Goal: Task Accomplishment & Management: Manage account settings

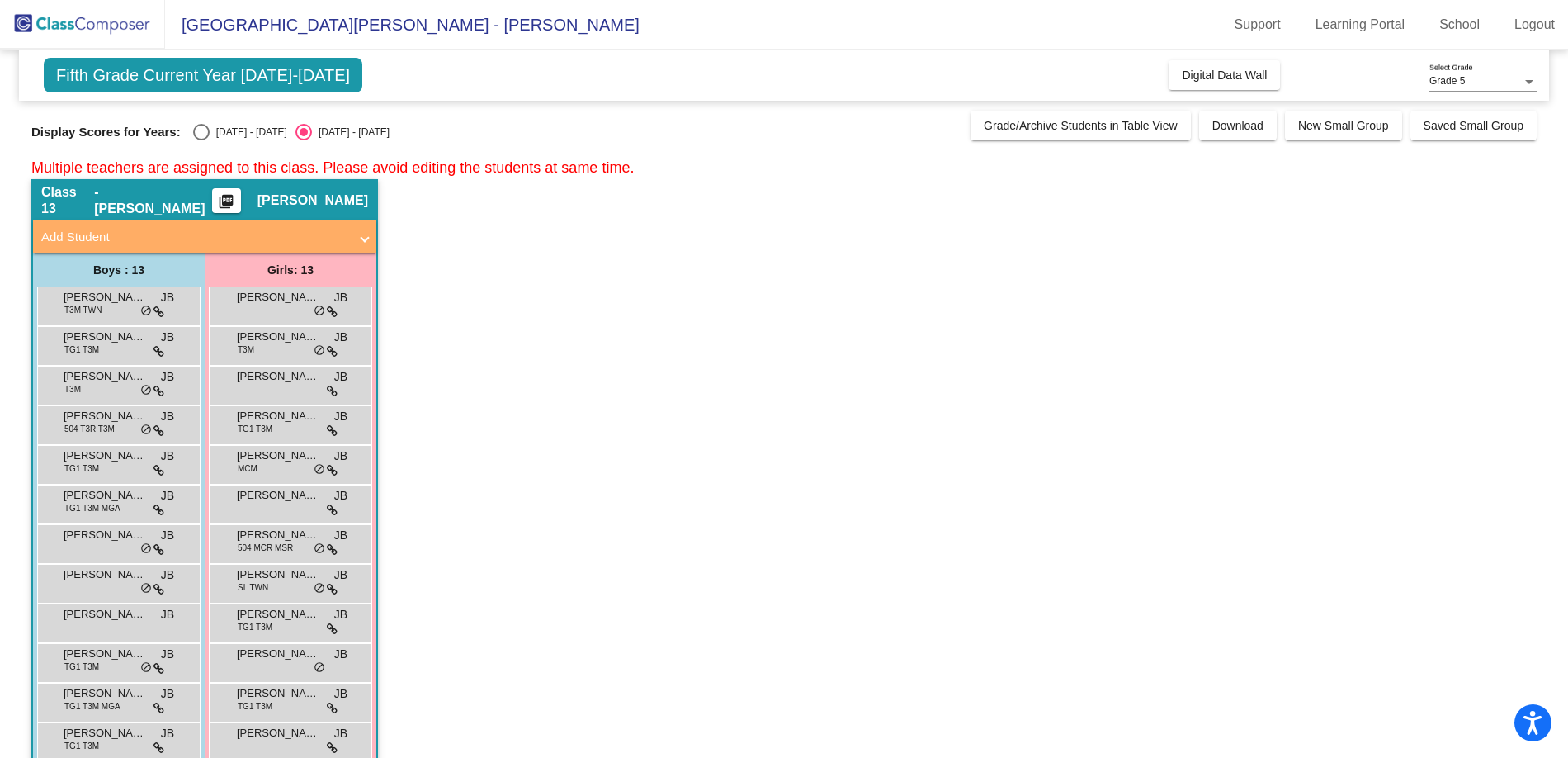
click at [1128, 458] on app-classroom "Class 13 - [PERSON_NAME] picture_as_pdf [PERSON_NAME] Add Student First Name La…" at bounding box center [784, 503] width 1505 height 649
click at [362, 237] on span at bounding box center [365, 237] width 7 height 19
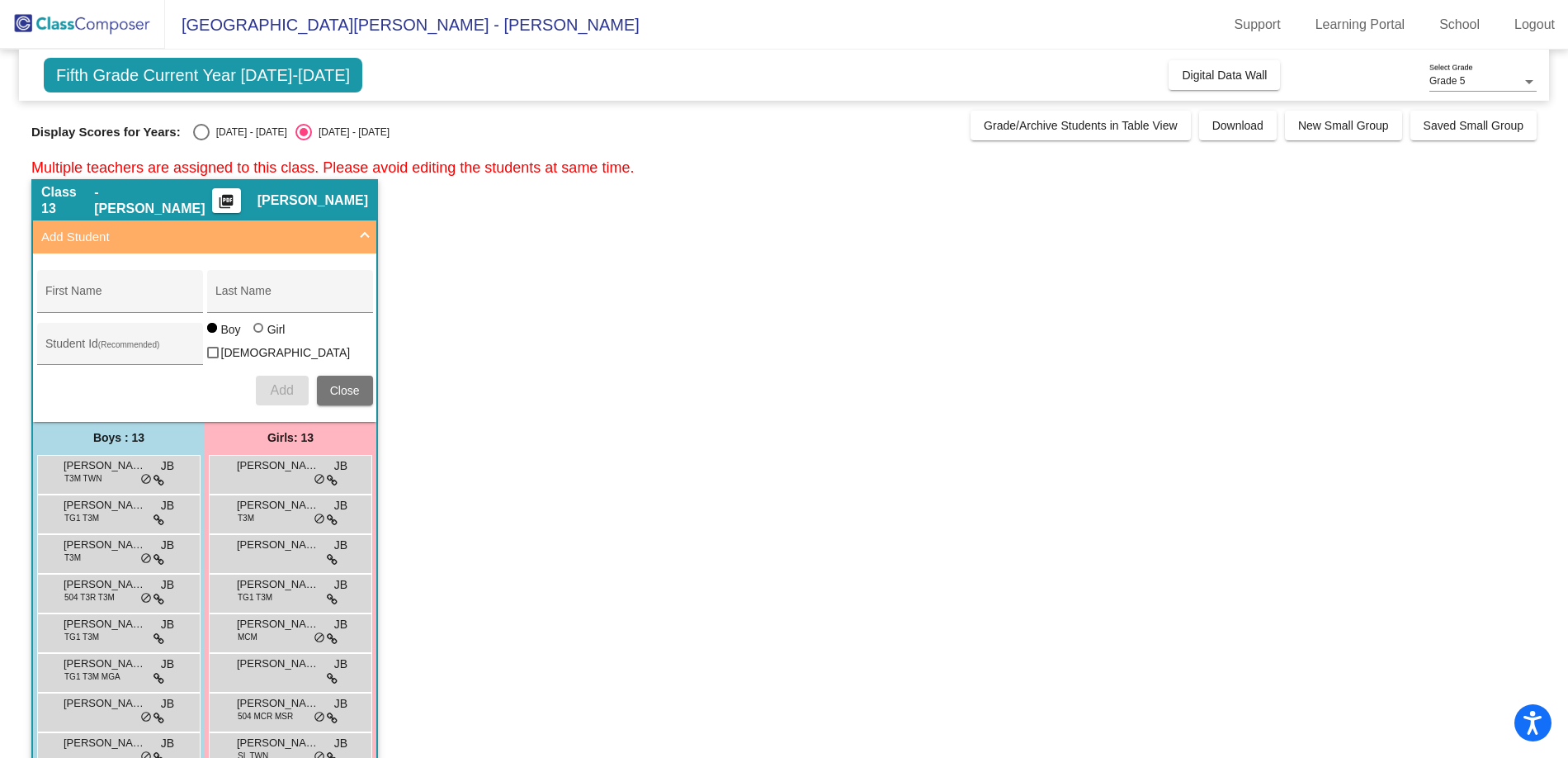
click at [362, 237] on span at bounding box center [365, 237] width 7 height 19
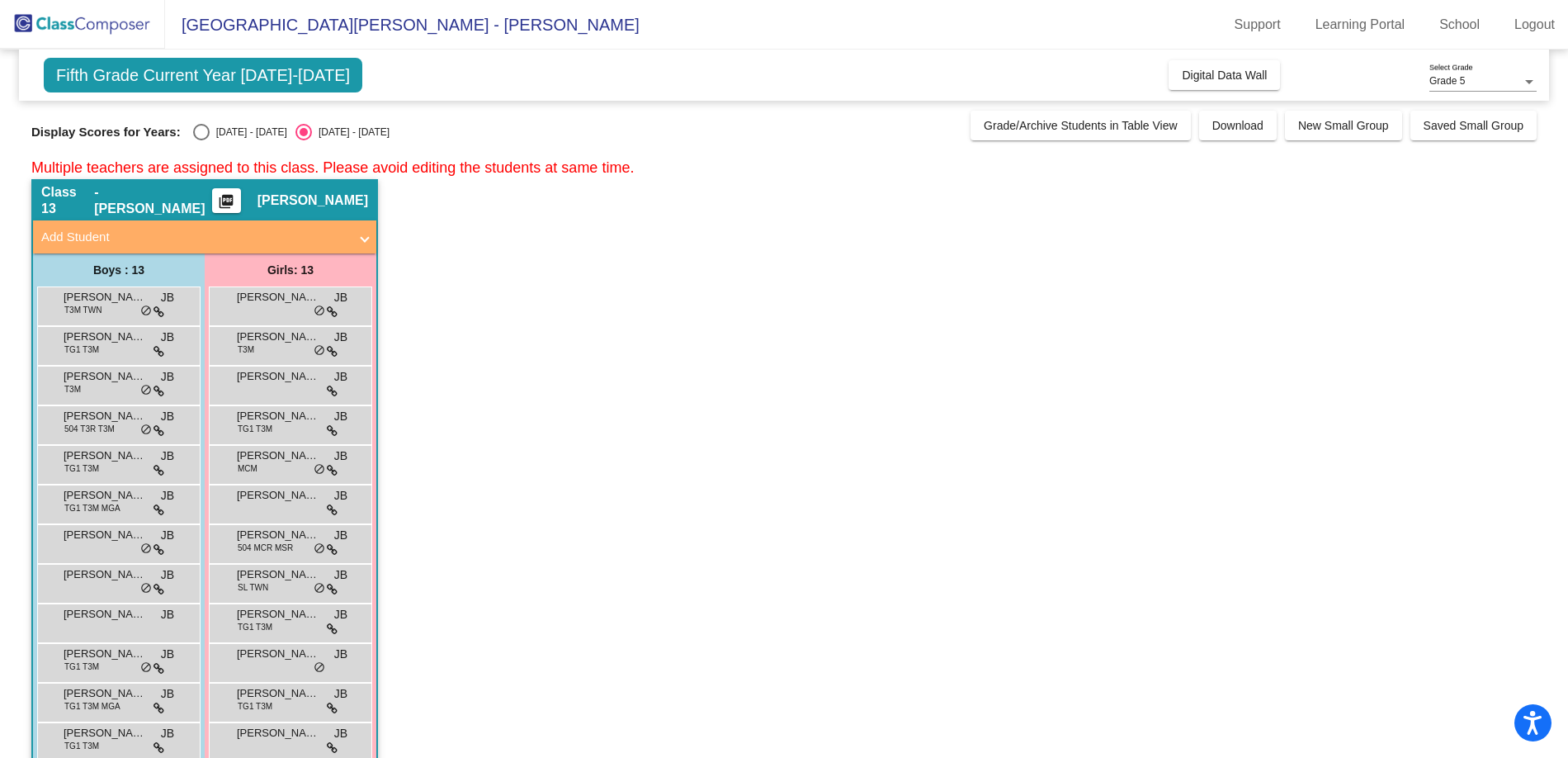
click at [659, 374] on app-classroom "Class 13 - [PERSON_NAME] picture_as_pdf [PERSON_NAME] Add Student First Name La…" at bounding box center [784, 503] width 1505 height 649
click at [237, 78] on span "Fifth Grade Current Year [DATE]-[DATE]" at bounding box center [203, 75] width 319 height 35
click at [169, 79] on span "Fifth Grade Current Year [DATE]-[DATE]" at bounding box center [203, 75] width 319 height 35
click at [620, 298] on app-classroom "Class 13 - [PERSON_NAME] picture_as_pdf [PERSON_NAME] Add Student First Name La…" at bounding box center [784, 503] width 1505 height 649
click at [78, 21] on img at bounding box center [82, 24] width 165 height 48
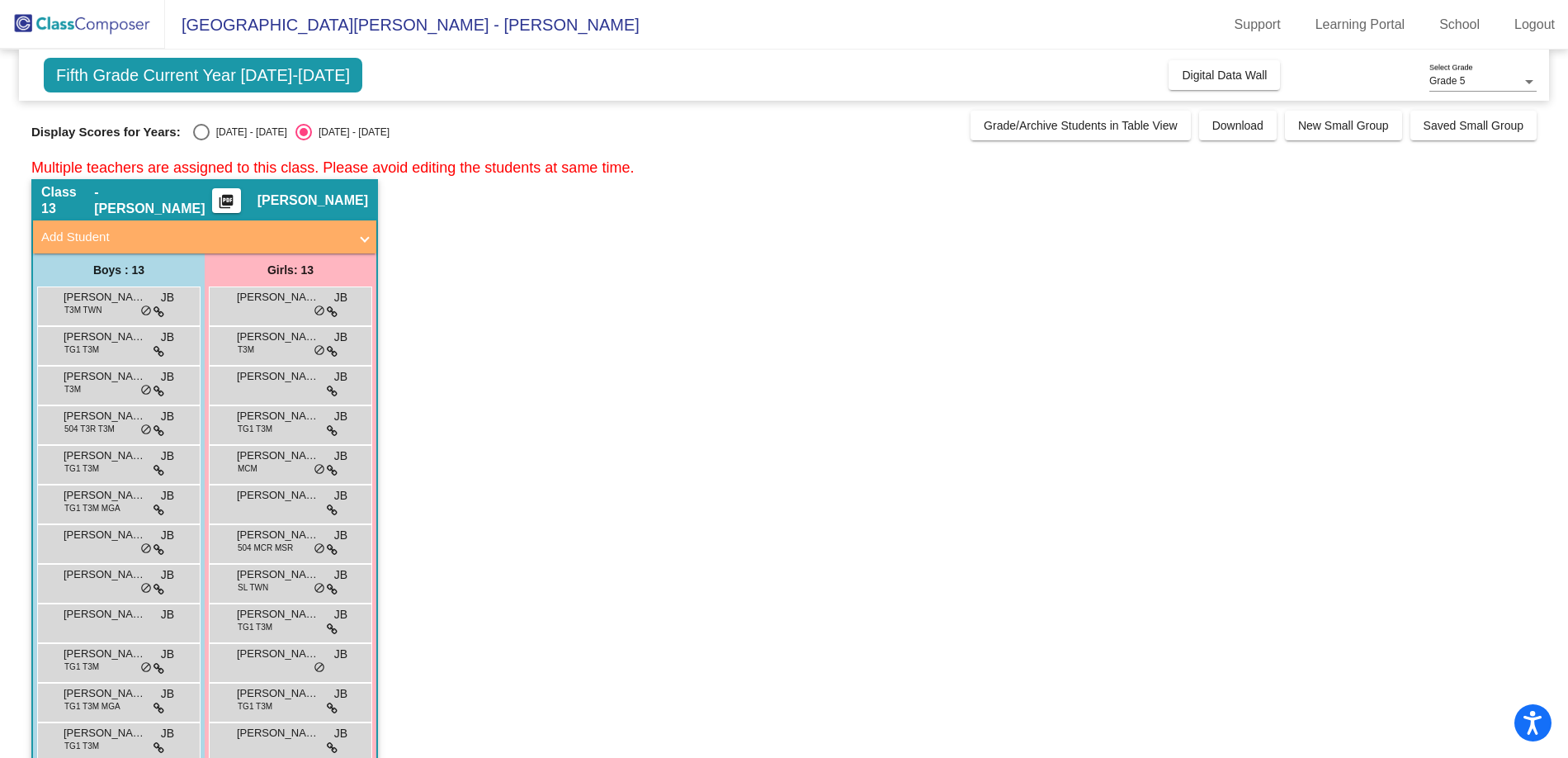
drag, startPoint x: 698, startPoint y: 594, endPoint x: 706, endPoint y: 581, distance: 15.3
click at [698, 594] on app-classroom "Class 13 - [PERSON_NAME] picture_as_pdf [PERSON_NAME] Add Student First Name La…" at bounding box center [784, 503] width 1505 height 649
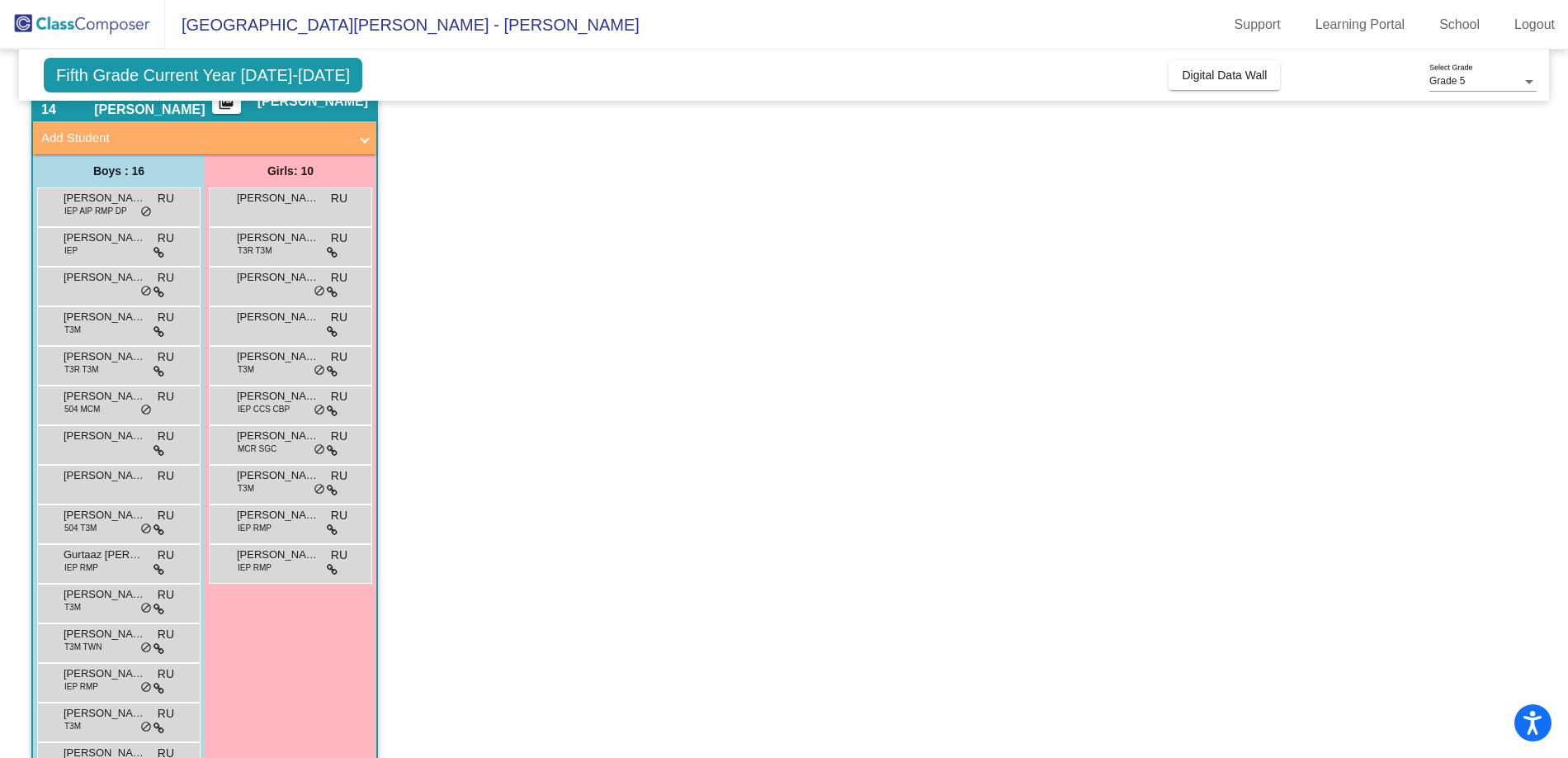
scroll to position [778, 0]
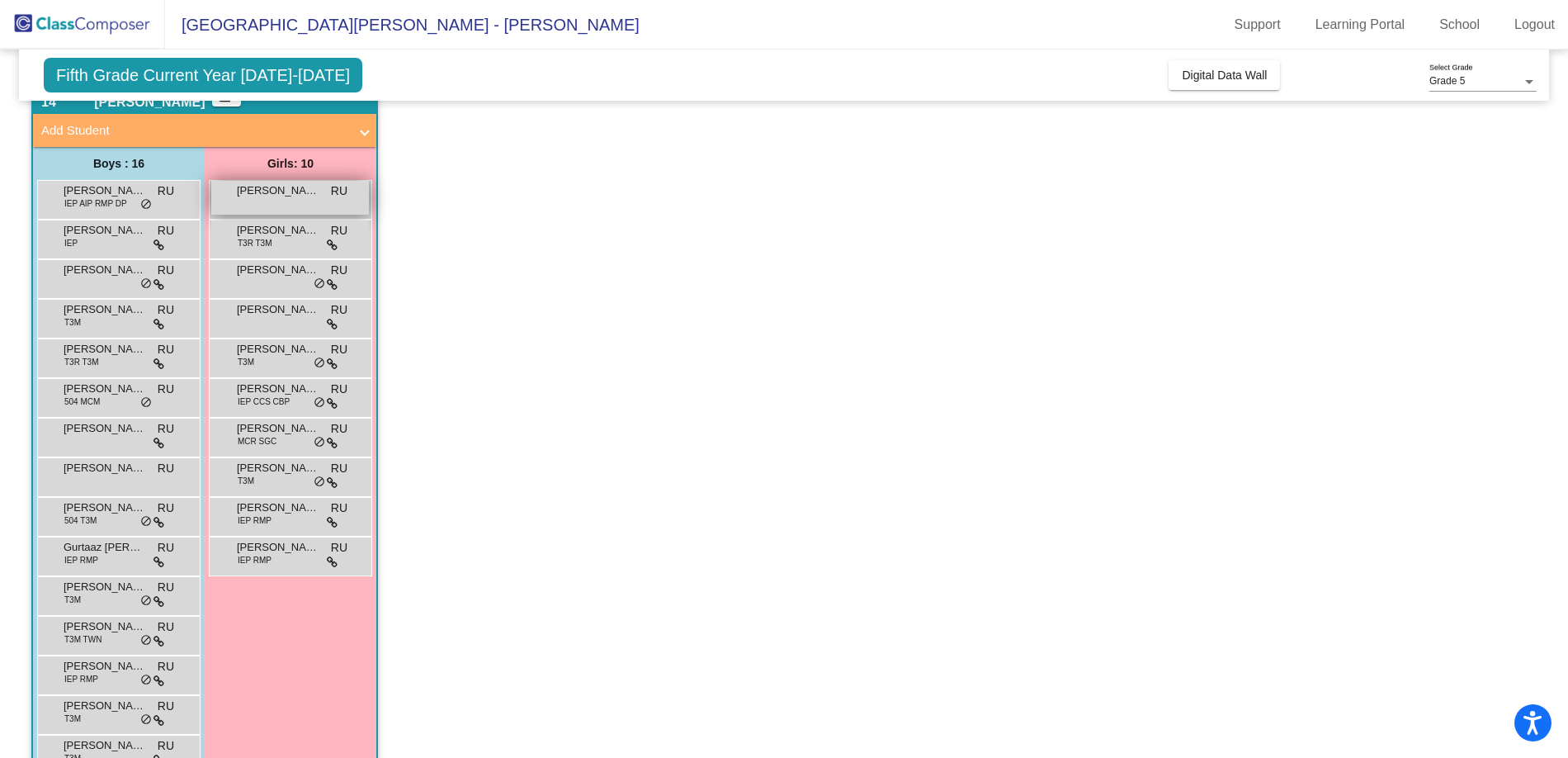
click at [286, 193] on span "[PERSON_NAME]" at bounding box center [278, 190] width 82 height 16
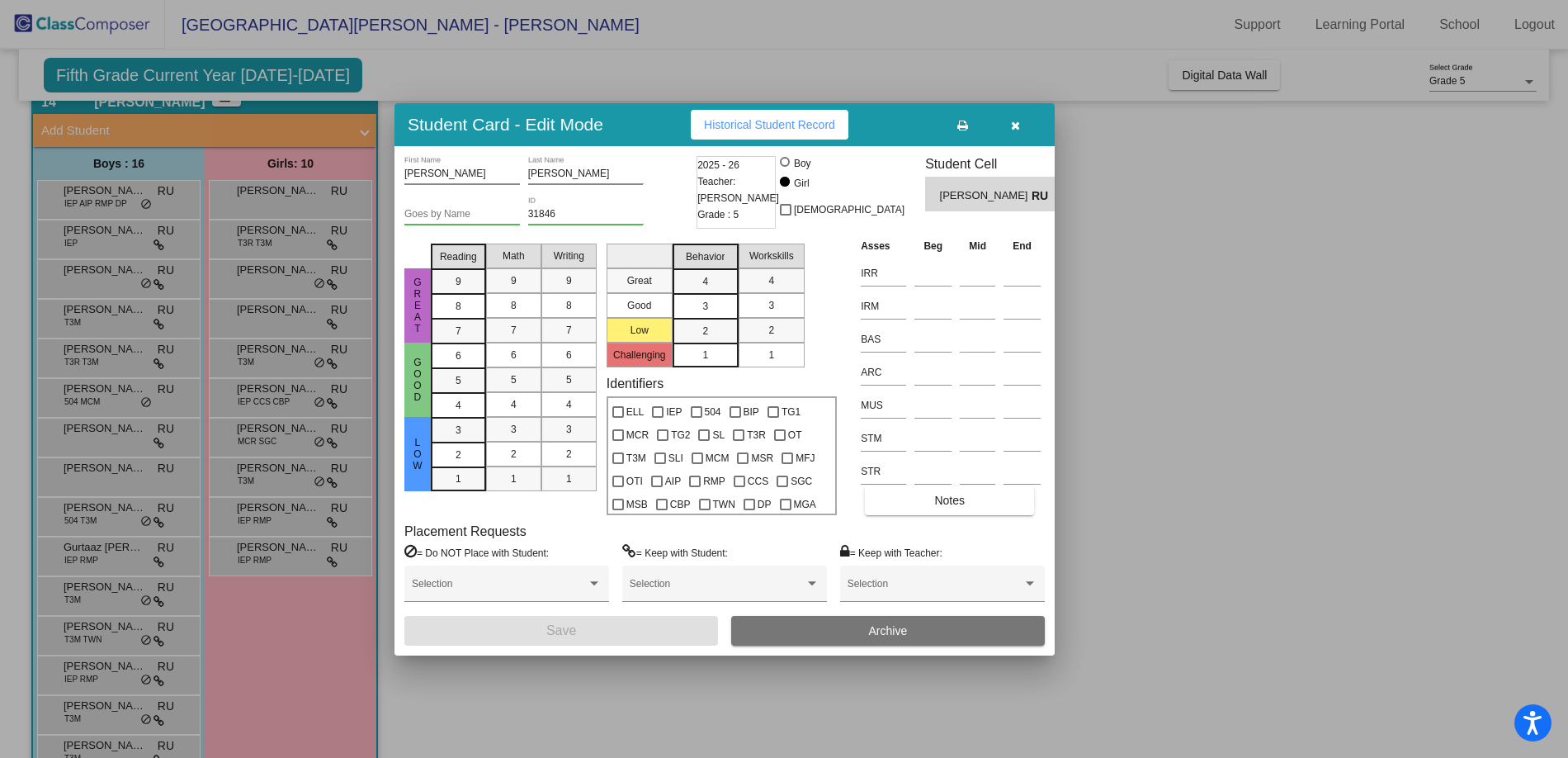
click at [472, 211] on input "Goes by Name" at bounding box center [462, 215] width 115 height 12
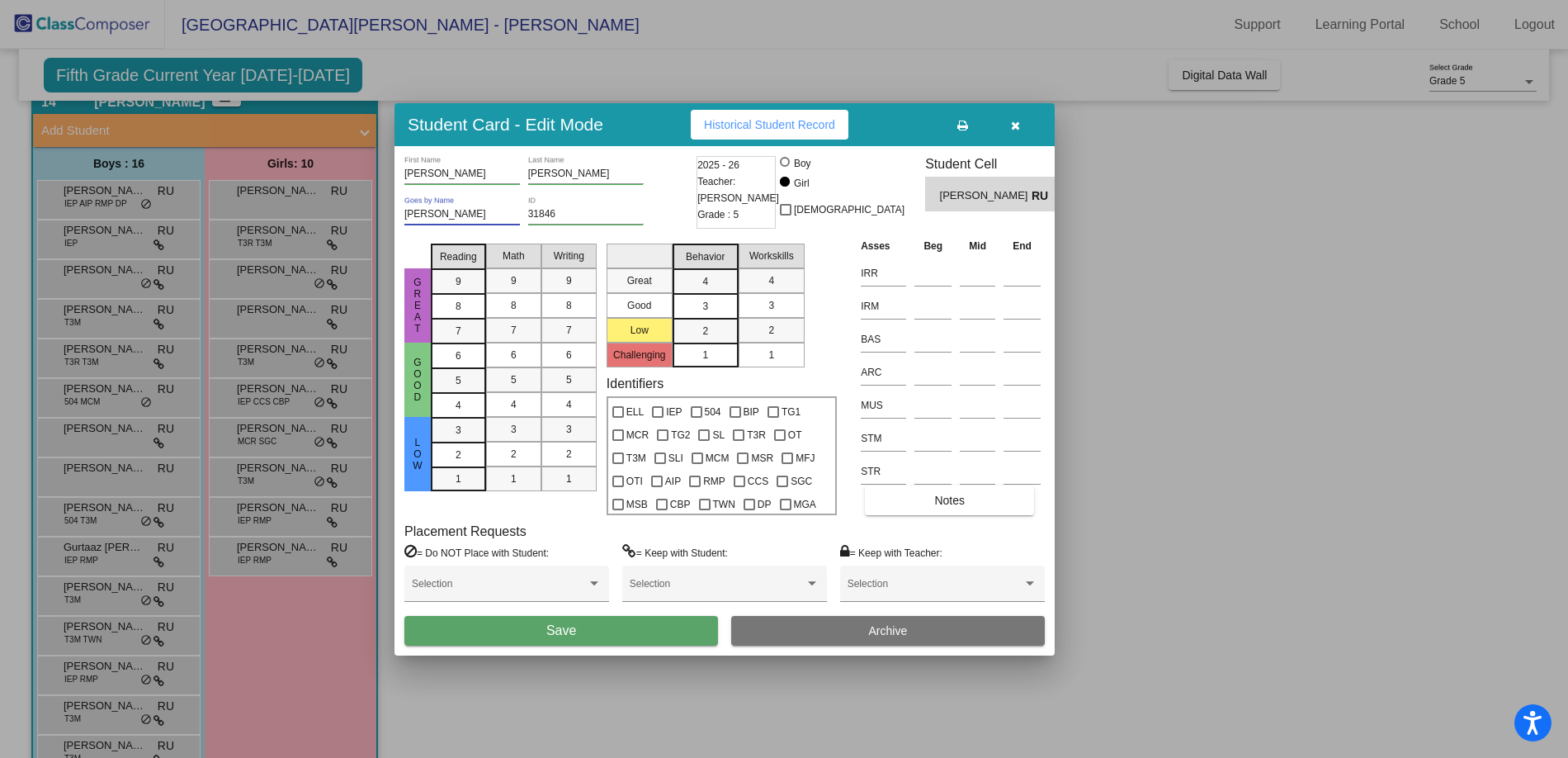
type input "[PERSON_NAME]"
click at [548, 631] on span "Save" at bounding box center [561, 630] width 30 height 14
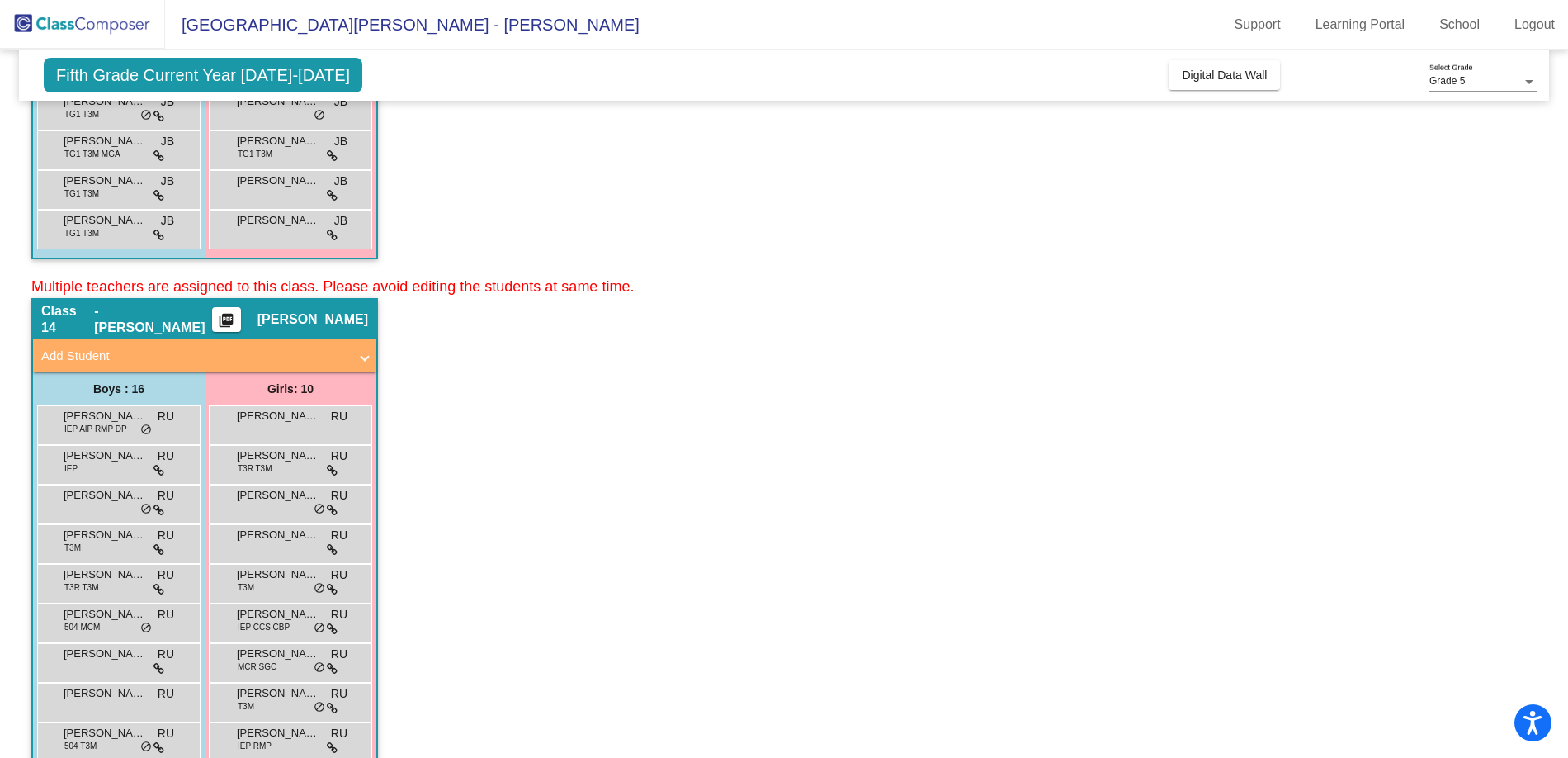
scroll to position [530, 0]
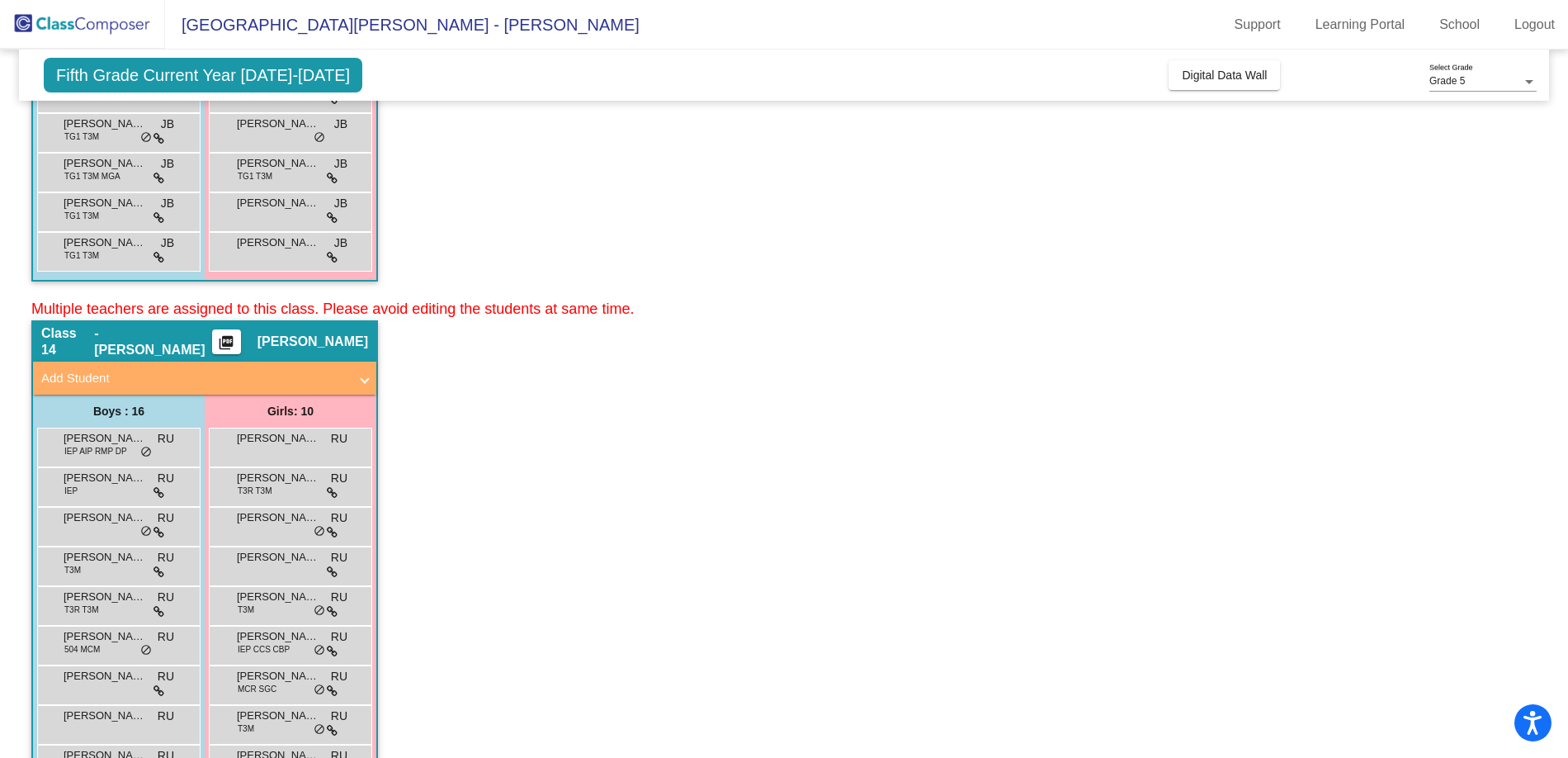
click at [538, 448] on app-classroom "Class 14 - [PERSON_NAME] picture_as_pdf [PERSON_NAME] Add Student First Name La…" at bounding box center [784, 705] width 1505 height 768
click at [332, 489] on icon at bounding box center [332, 493] width 11 height 12
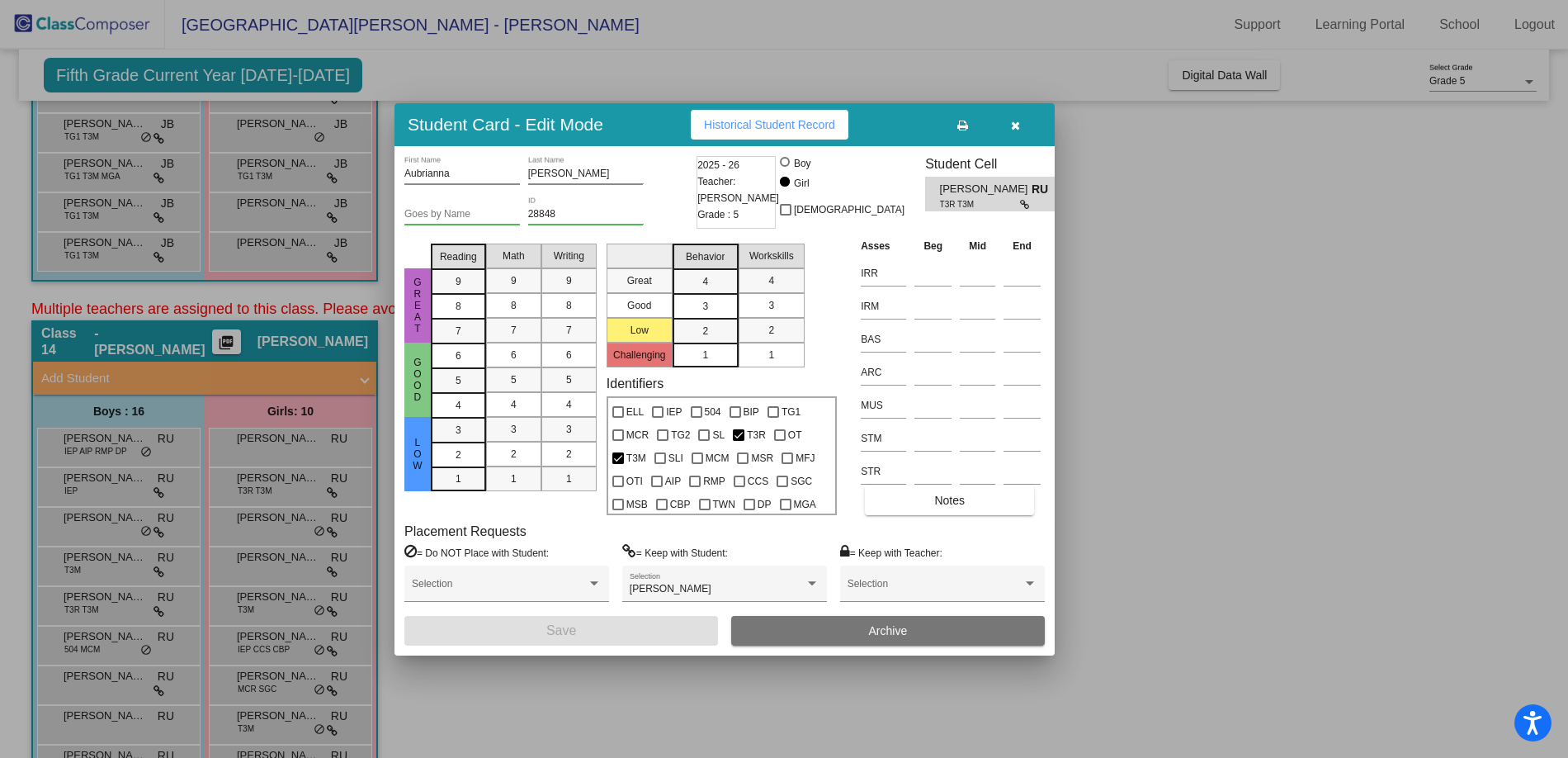
click at [1015, 120] on icon "button" at bounding box center [1015, 125] width 9 height 12
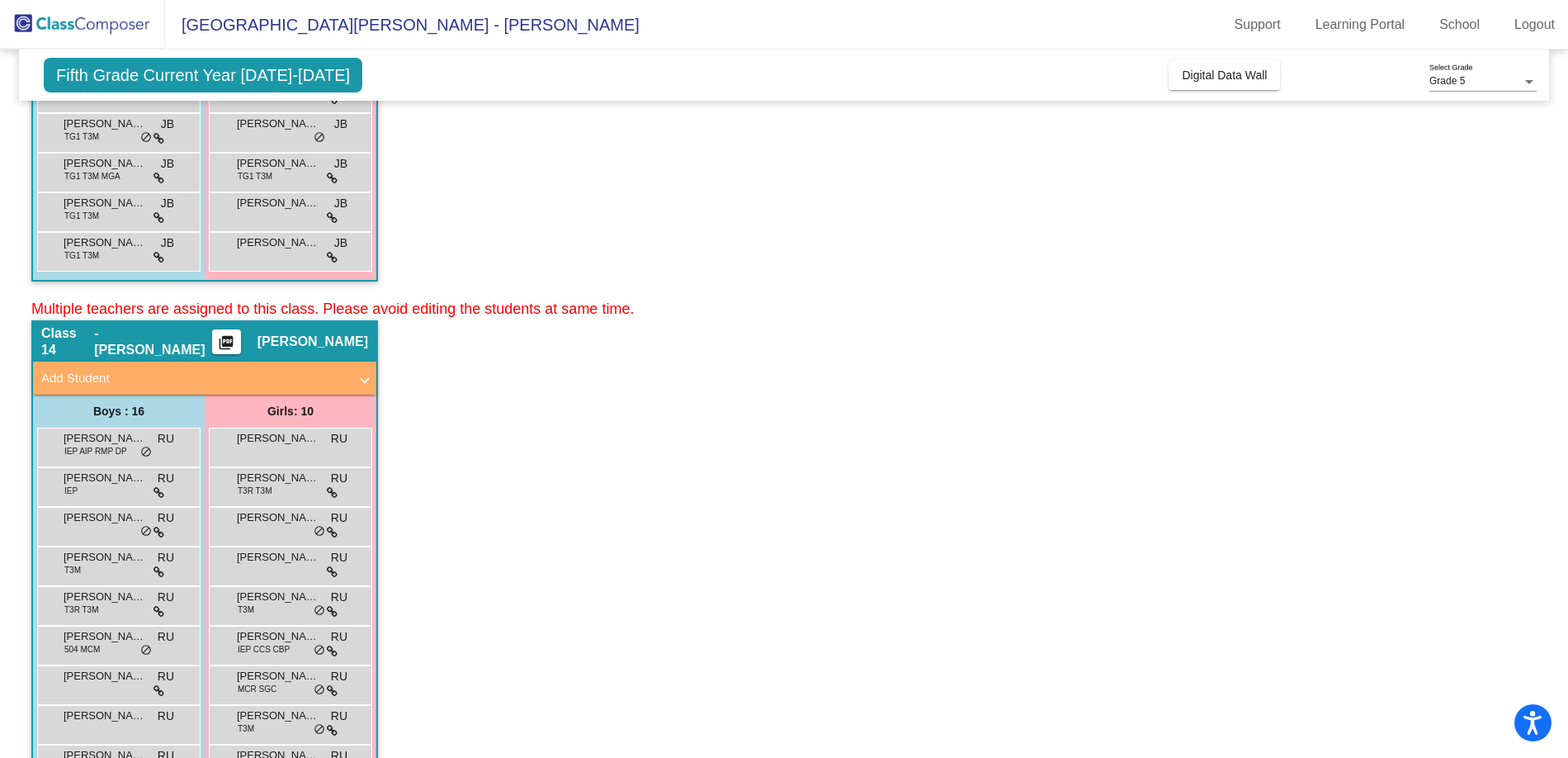
click at [1204, 578] on app-classroom "Class 14 - [PERSON_NAME] picture_as_pdf [PERSON_NAME] Add Student First Name La…" at bounding box center [784, 705] width 1505 height 768
click at [899, 700] on app-classroom "Class 14 - [PERSON_NAME] picture_as_pdf [PERSON_NAME] Add Student First Name La…" at bounding box center [784, 705] width 1505 height 768
click at [275, 443] on span "[PERSON_NAME]" at bounding box center [278, 438] width 82 height 16
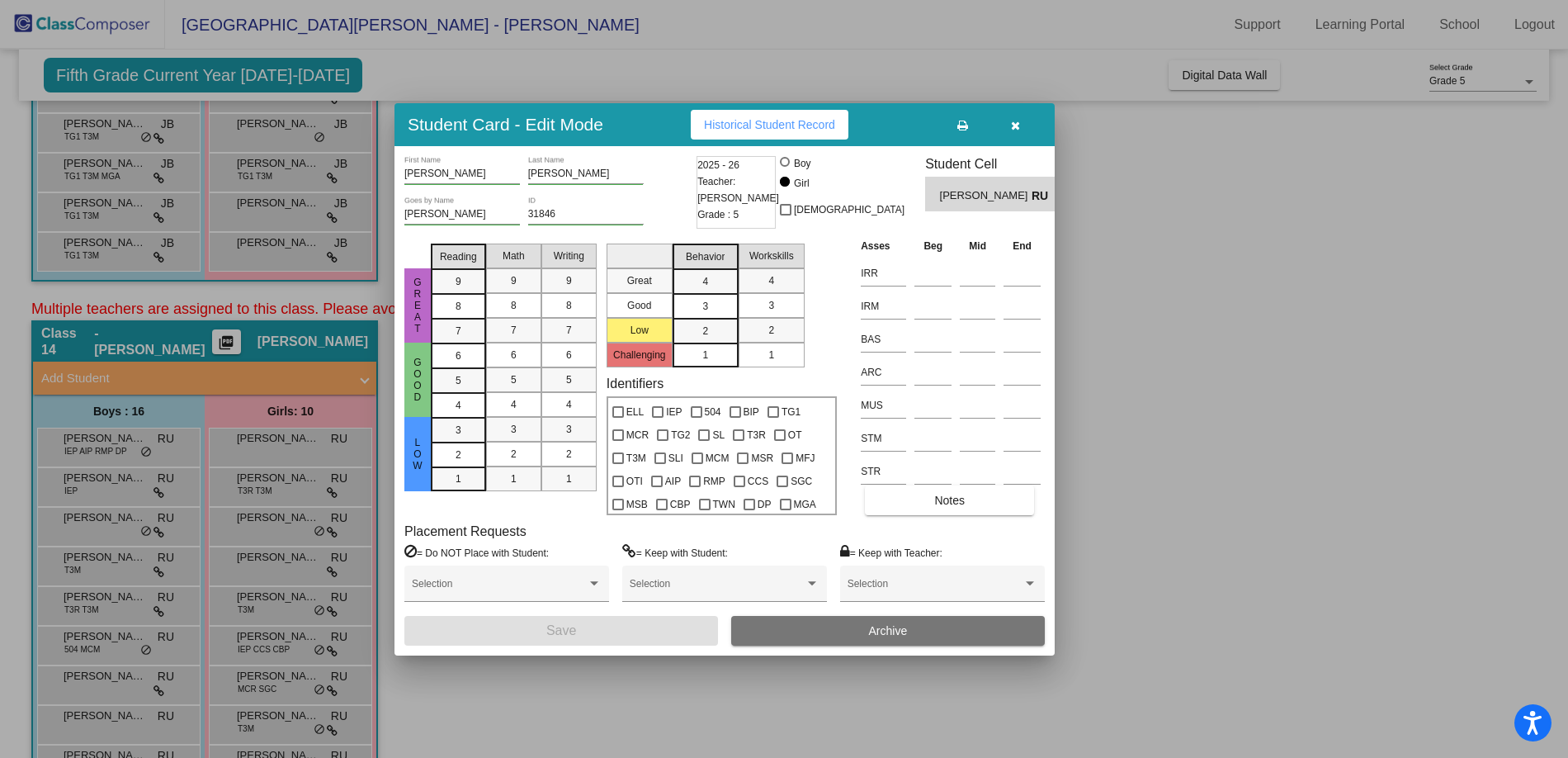
click at [1014, 118] on span "button" at bounding box center [1015, 125] width 9 height 14
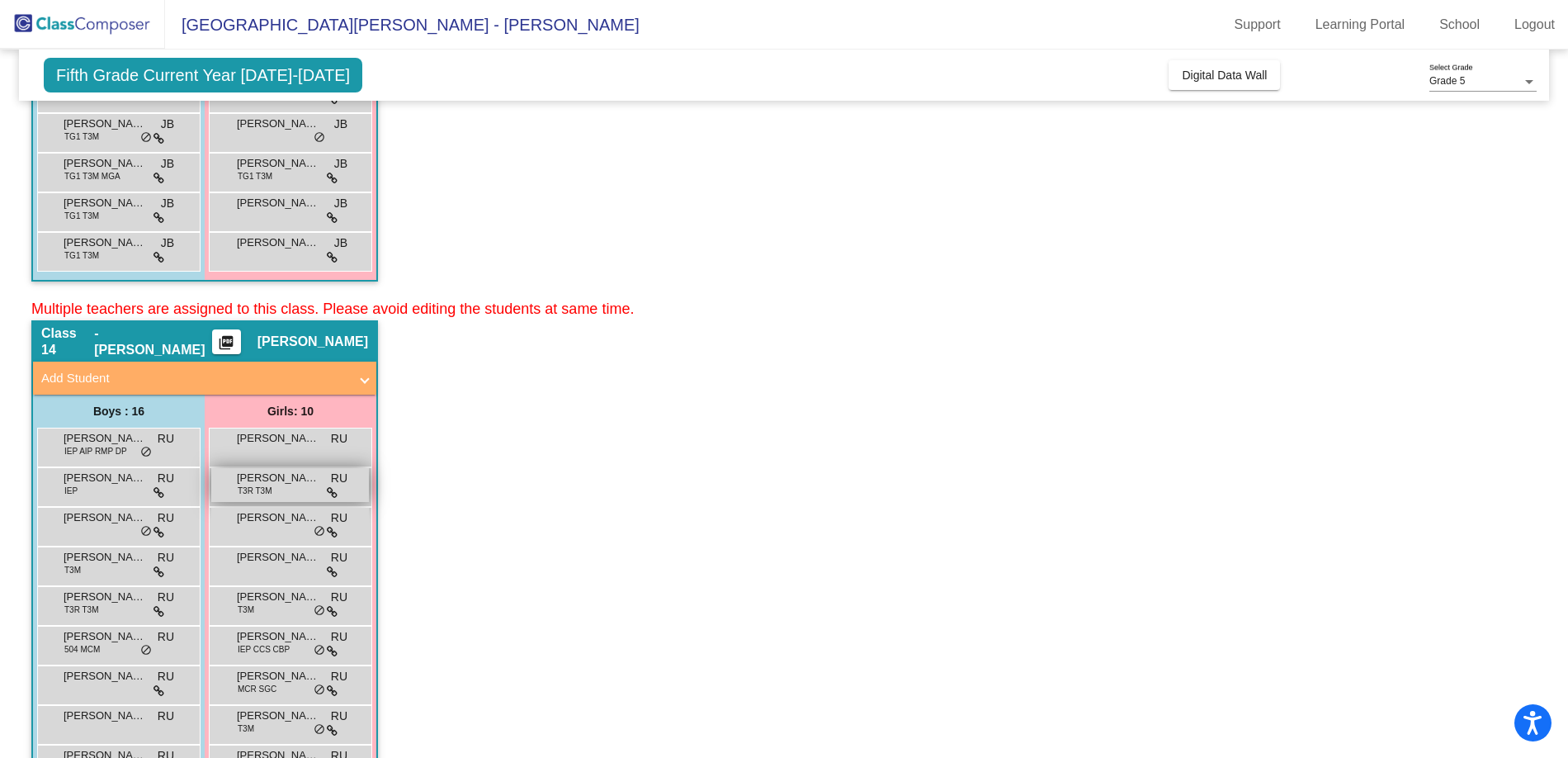
click at [253, 487] on span "T3R T3M" at bounding box center [254, 491] width 35 height 13
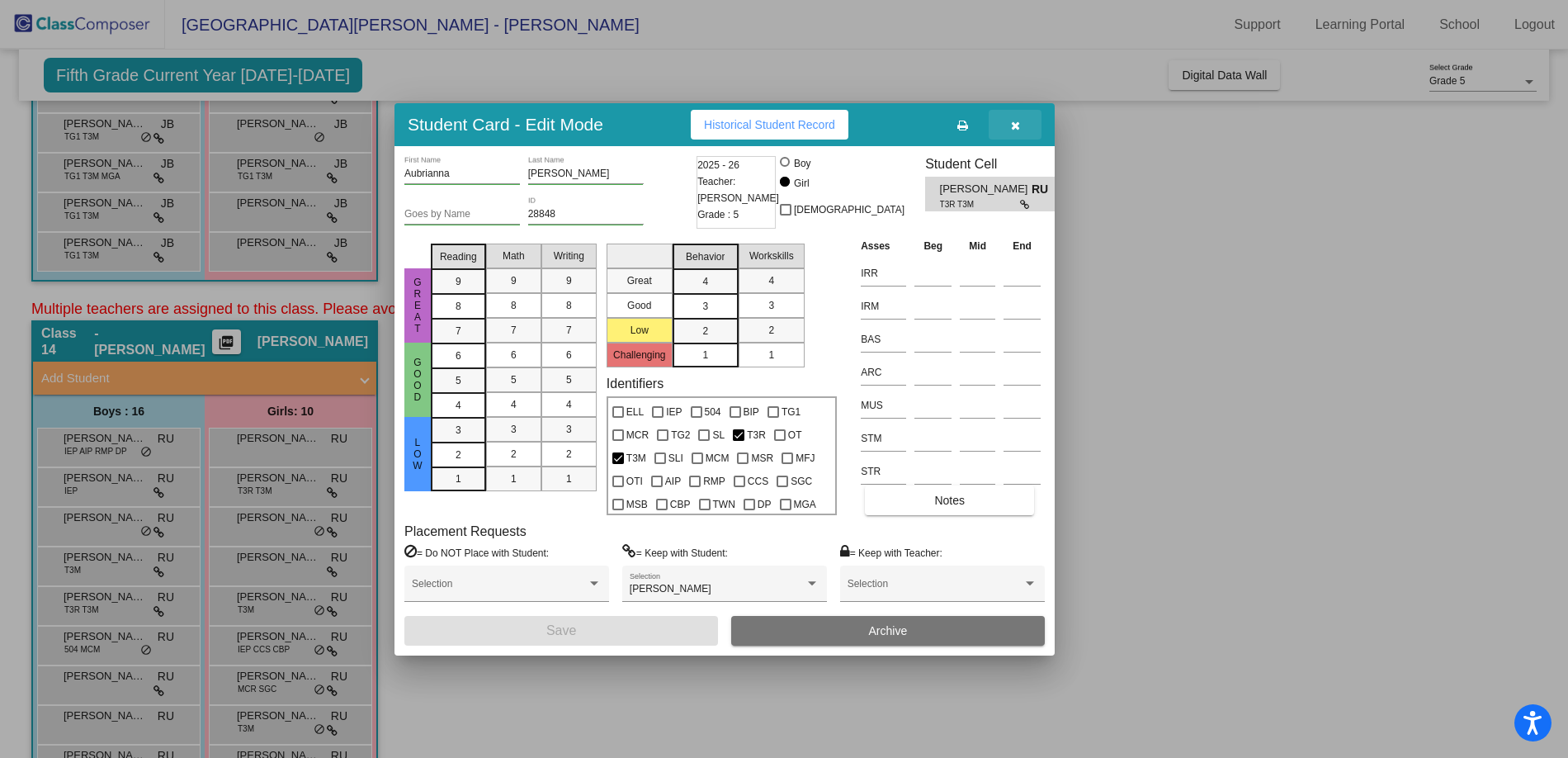
click at [1015, 124] on icon "button" at bounding box center [1015, 125] width 9 height 12
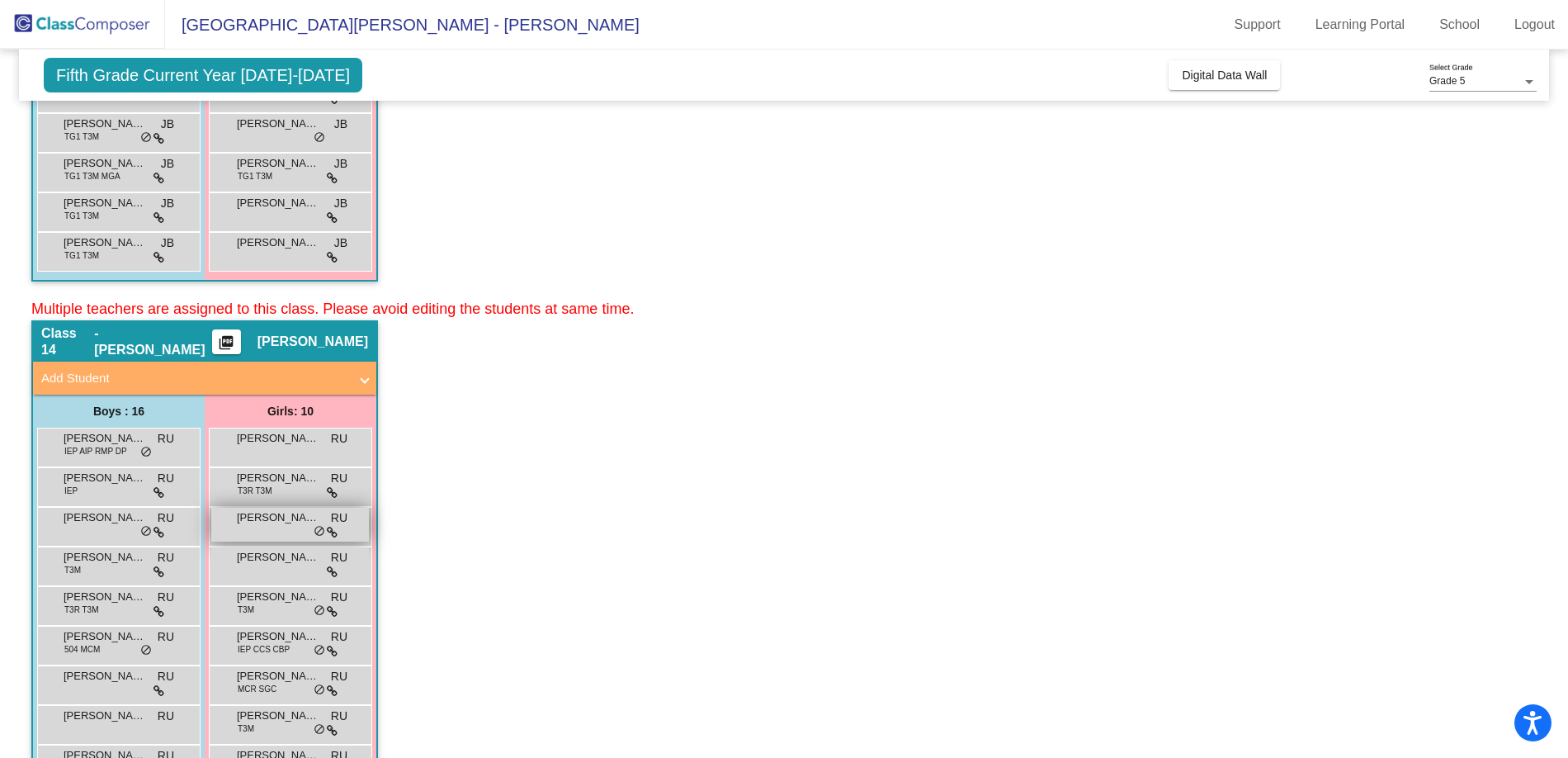
click at [270, 521] on span "[PERSON_NAME]" at bounding box center [278, 517] width 82 height 16
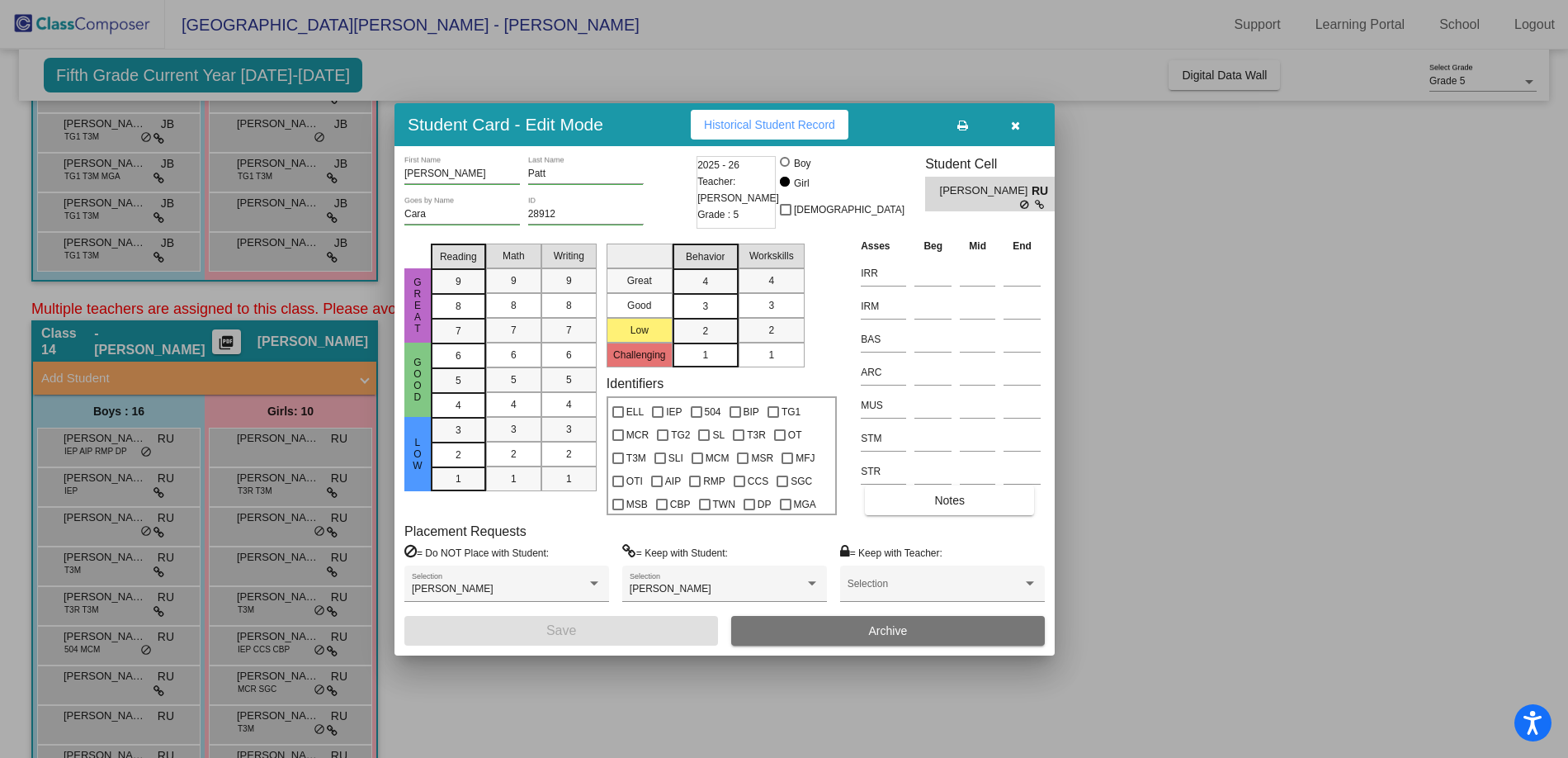
click at [1015, 125] on icon "button" at bounding box center [1015, 125] width 9 height 12
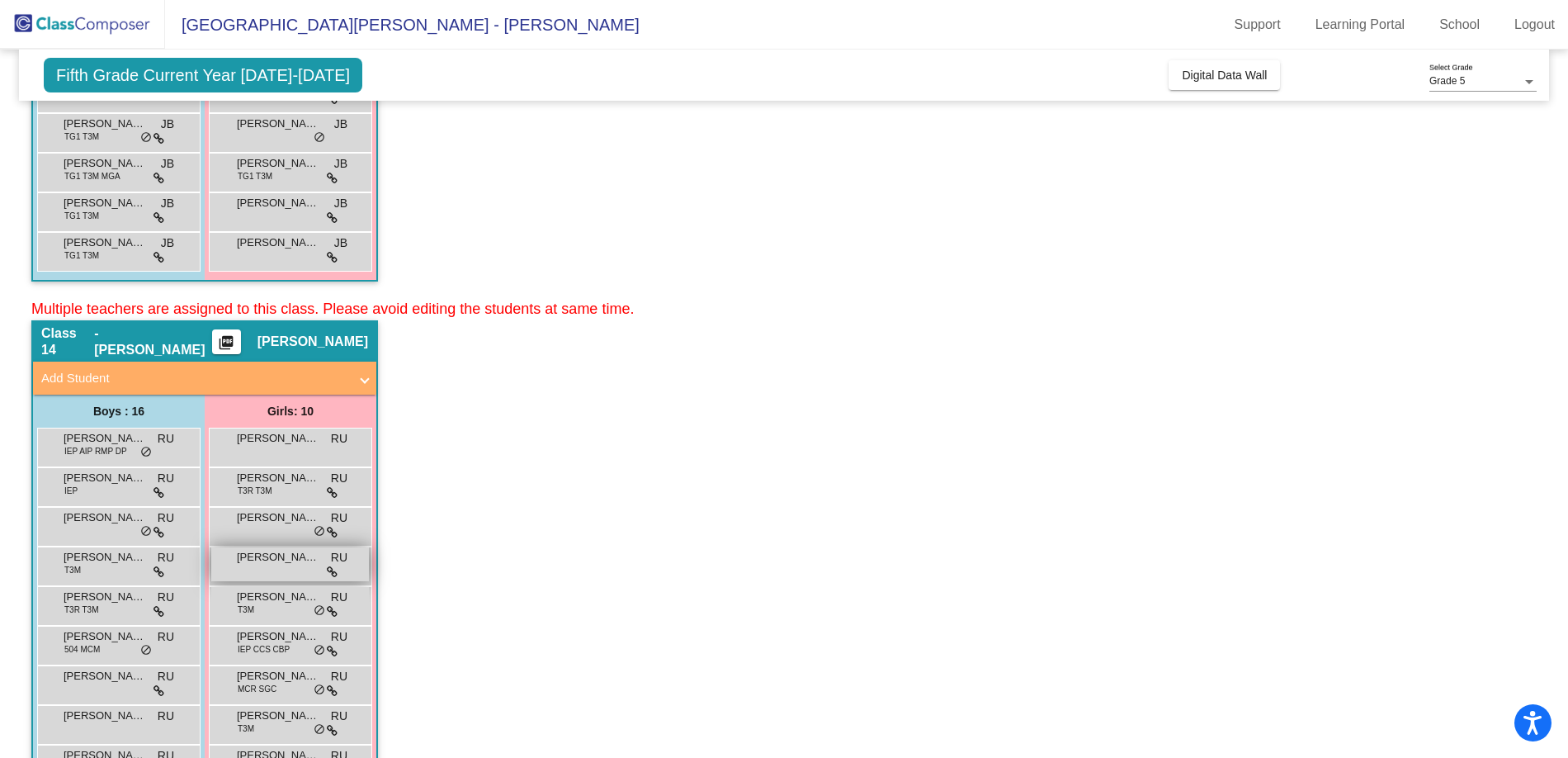
click at [292, 563] on span "[PERSON_NAME]" at bounding box center [278, 557] width 82 height 16
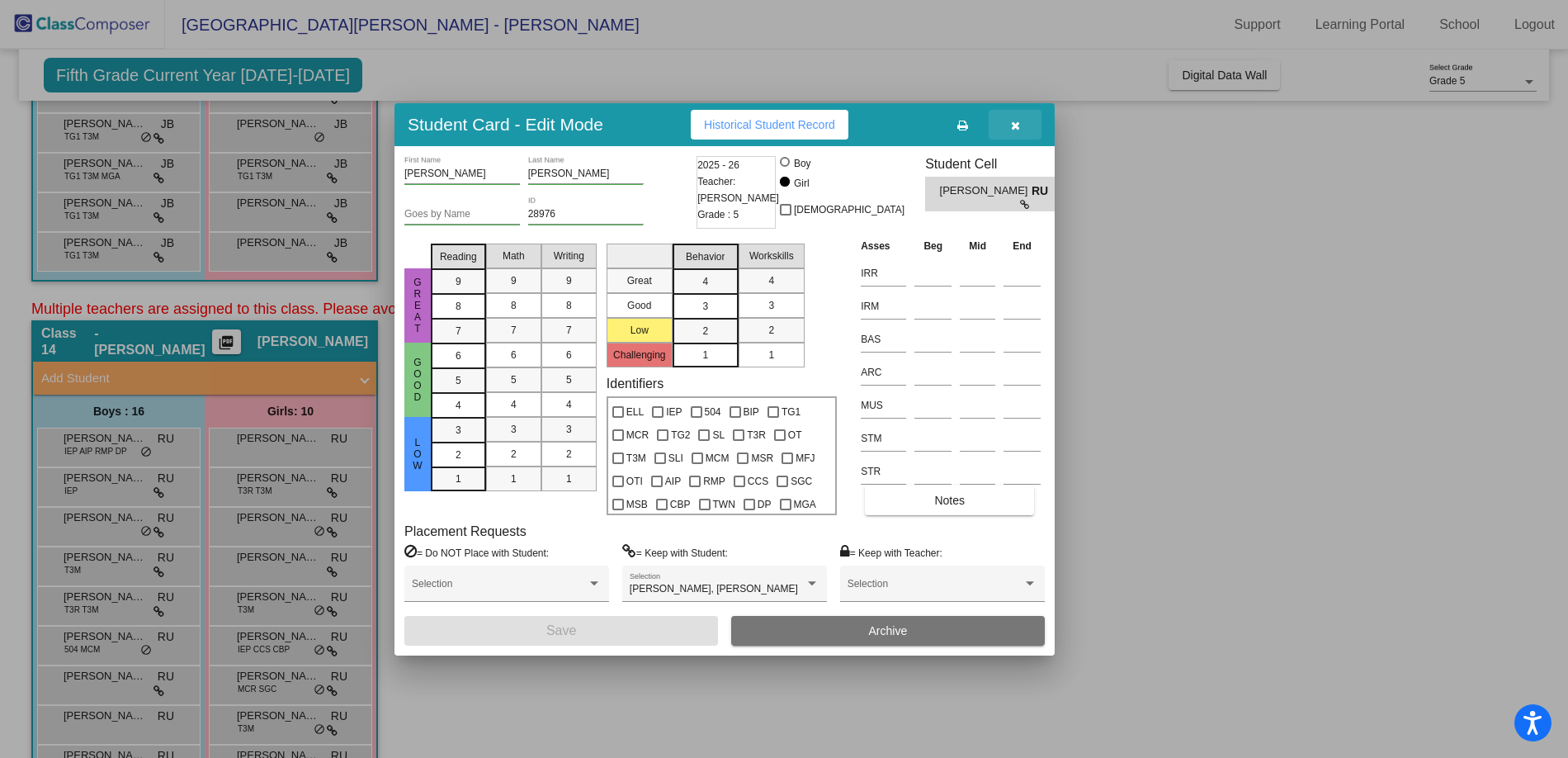
click at [1011, 120] on icon "button" at bounding box center [1015, 125] width 9 height 12
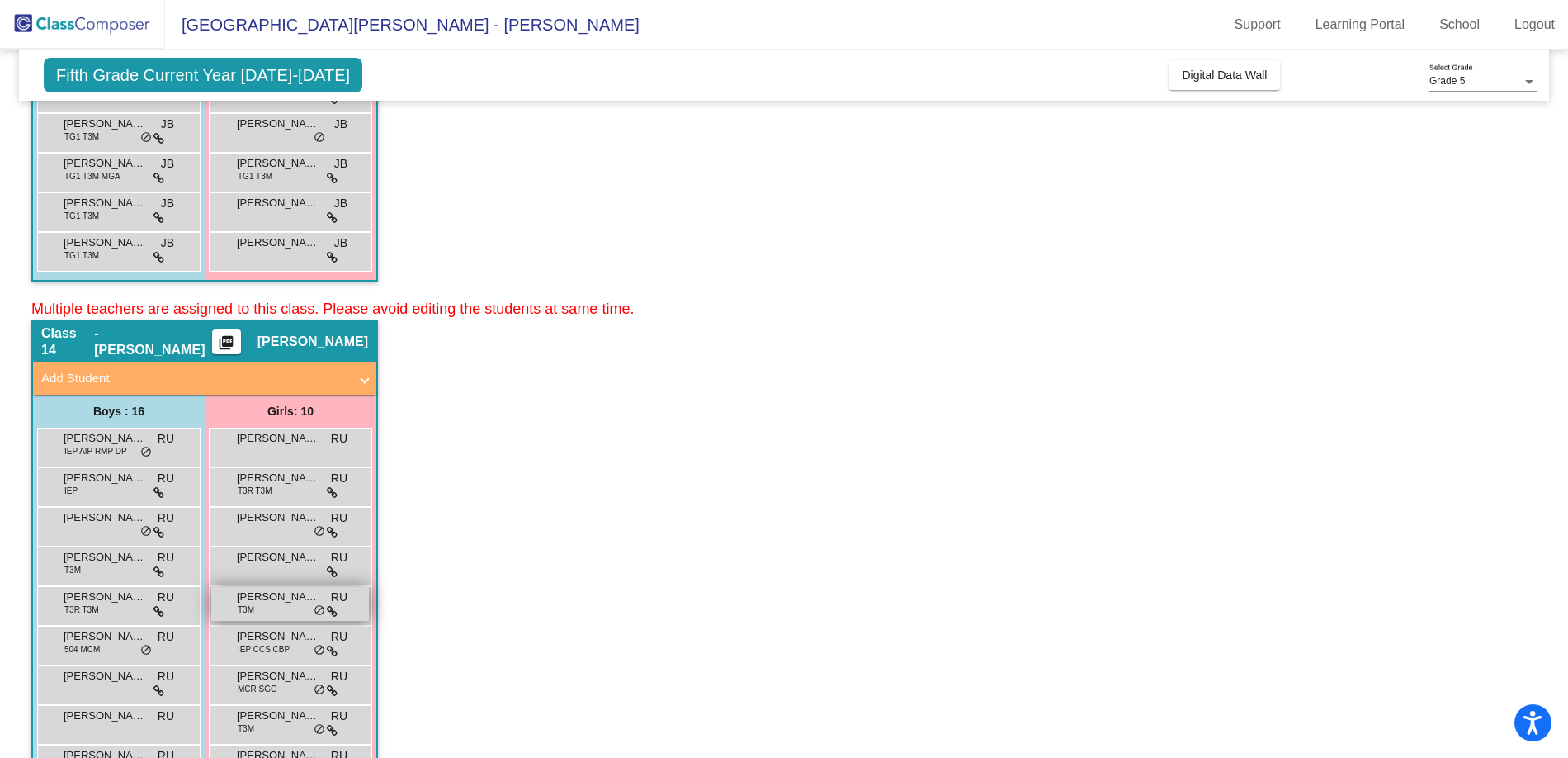
click at [258, 606] on div "[PERSON_NAME] T3M RU lock do_not_disturb_alt" at bounding box center [290, 604] width 158 height 34
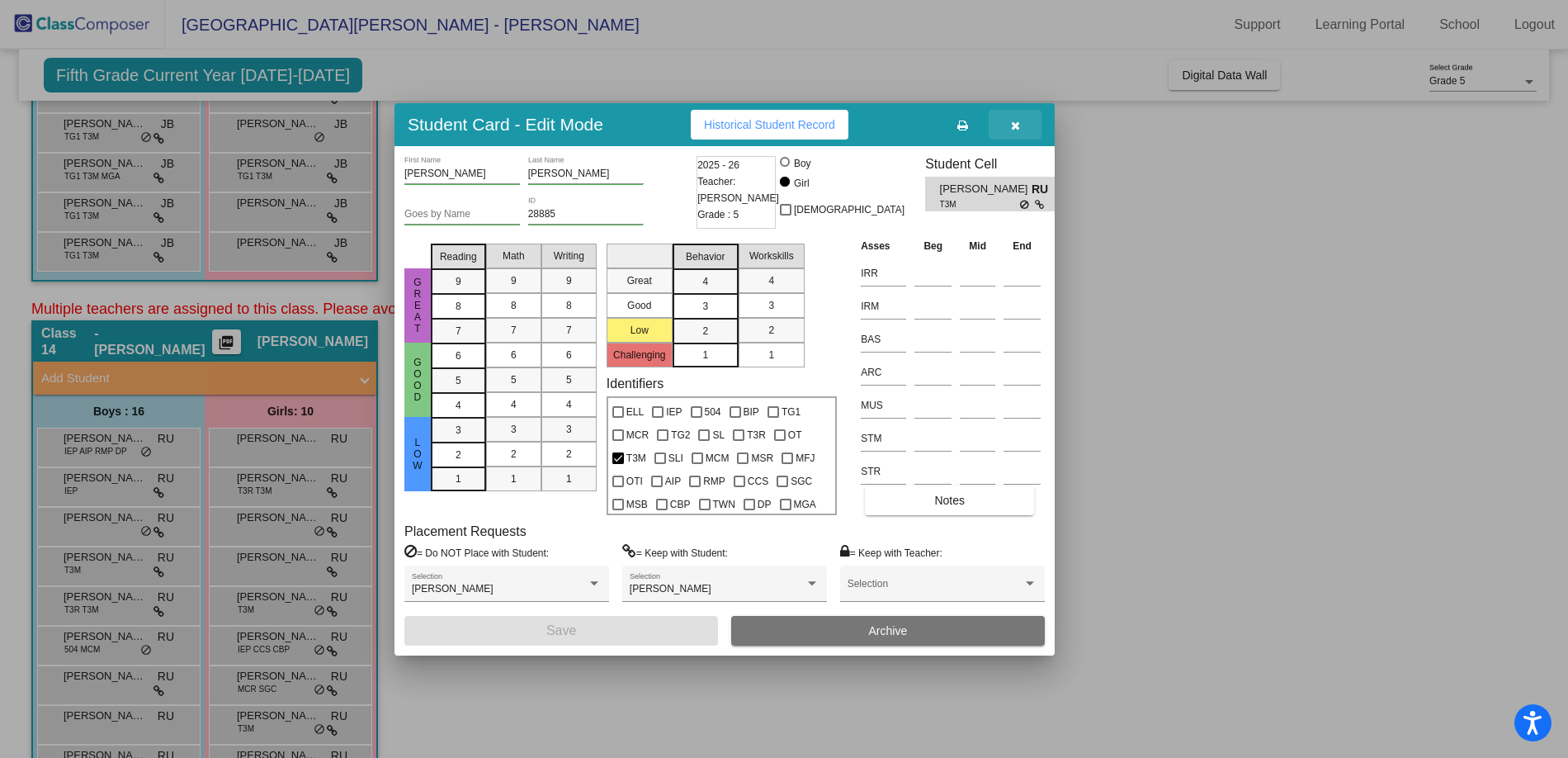
click at [1011, 120] on icon "button" at bounding box center [1015, 125] width 9 height 12
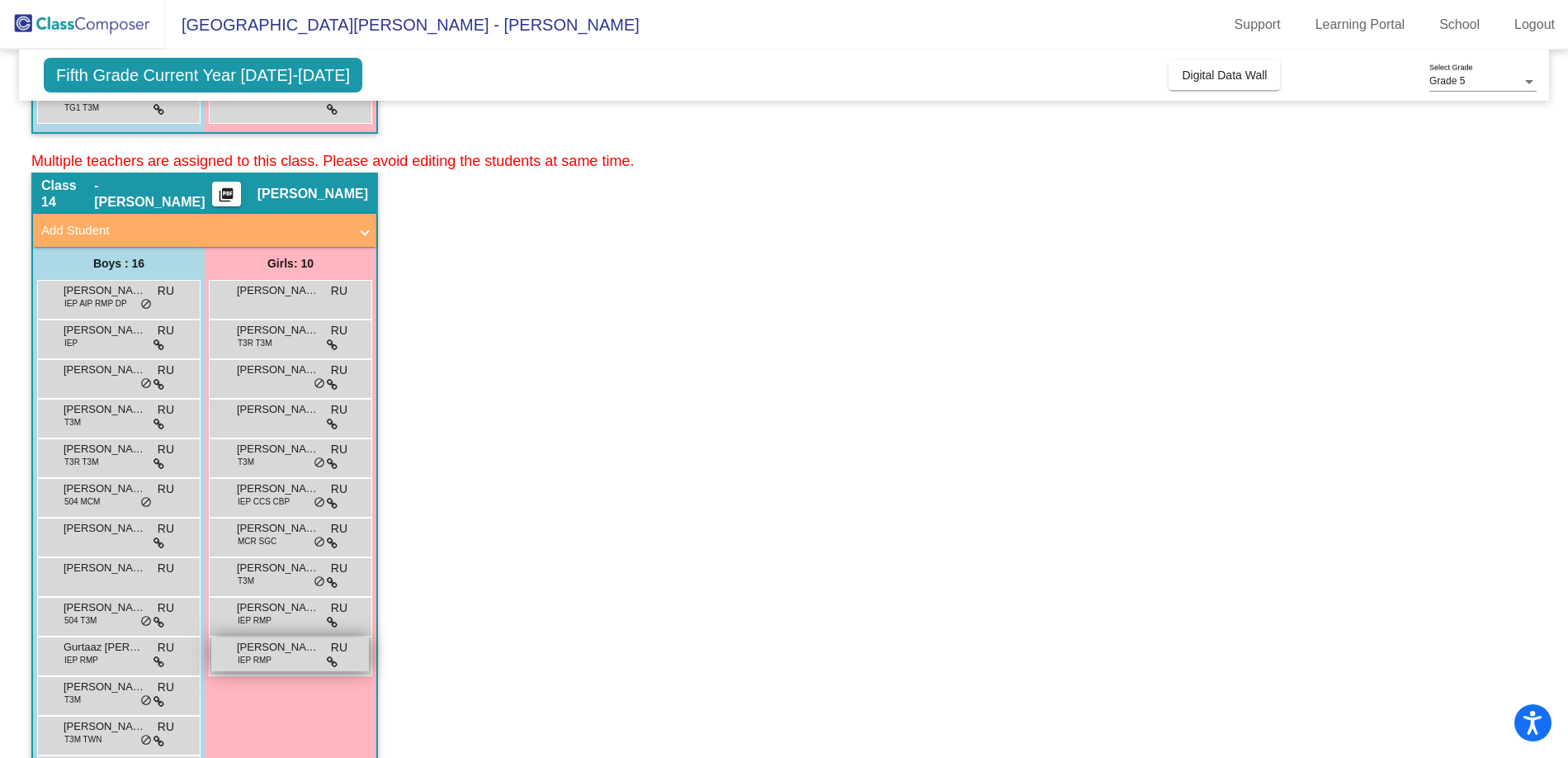
scroll to position [695, 0]
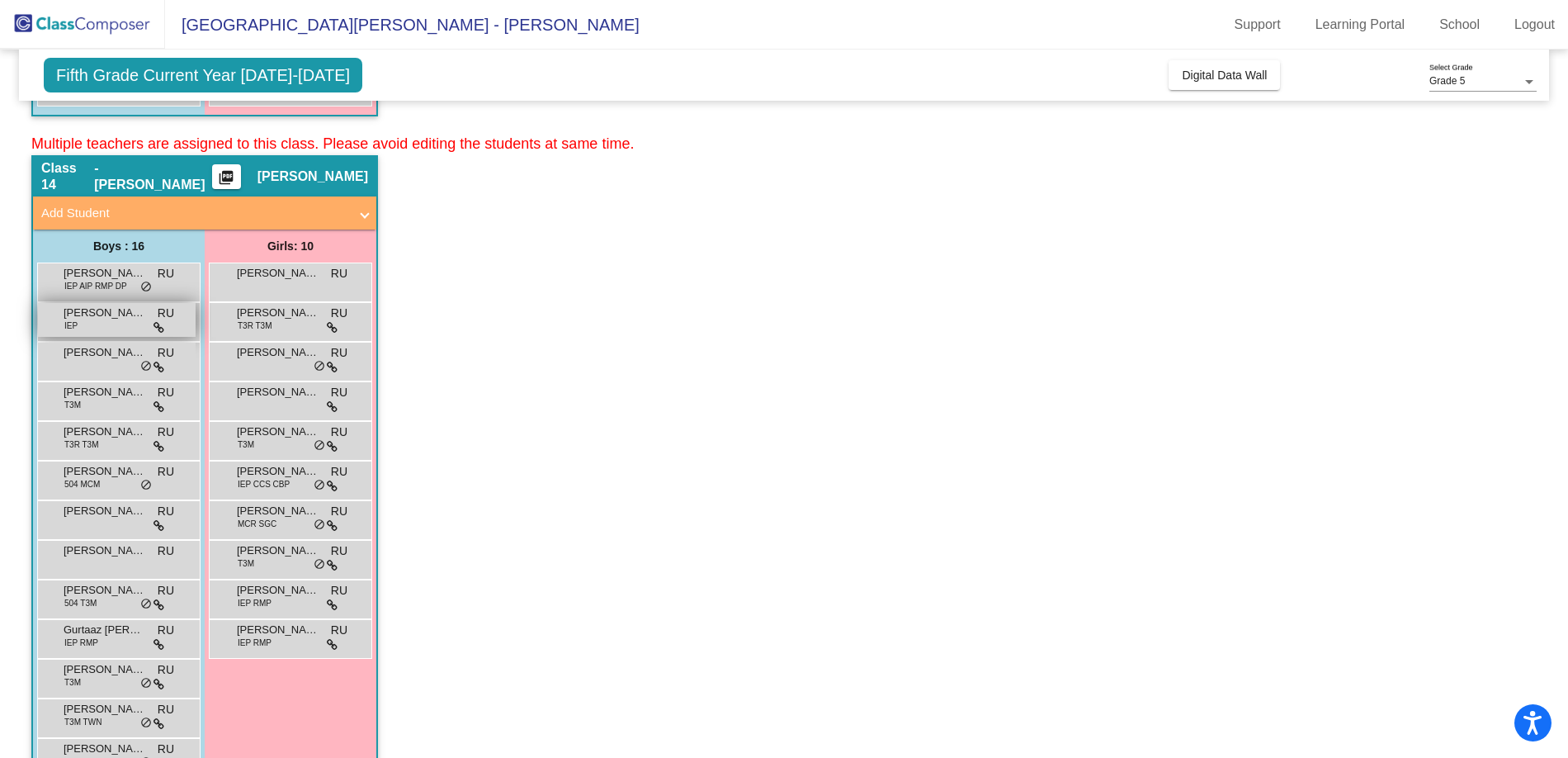
click at [111, 318] on span "[PERSON_NAME]" at bounding box center [104, 312] width 82 height 16
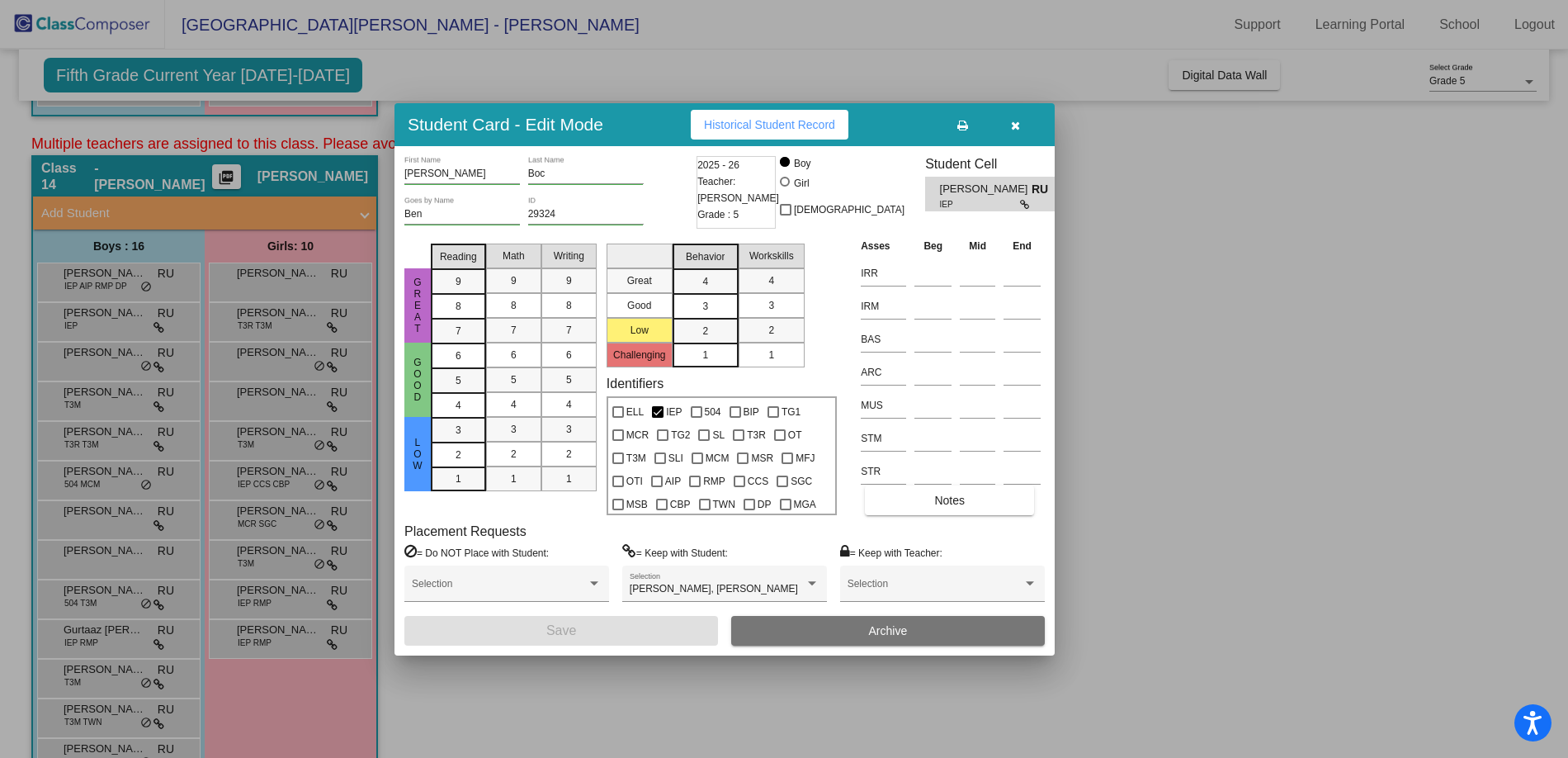
click at [1023, 125] on button "button" at bounding box center [1015, 125] width 53 height 30
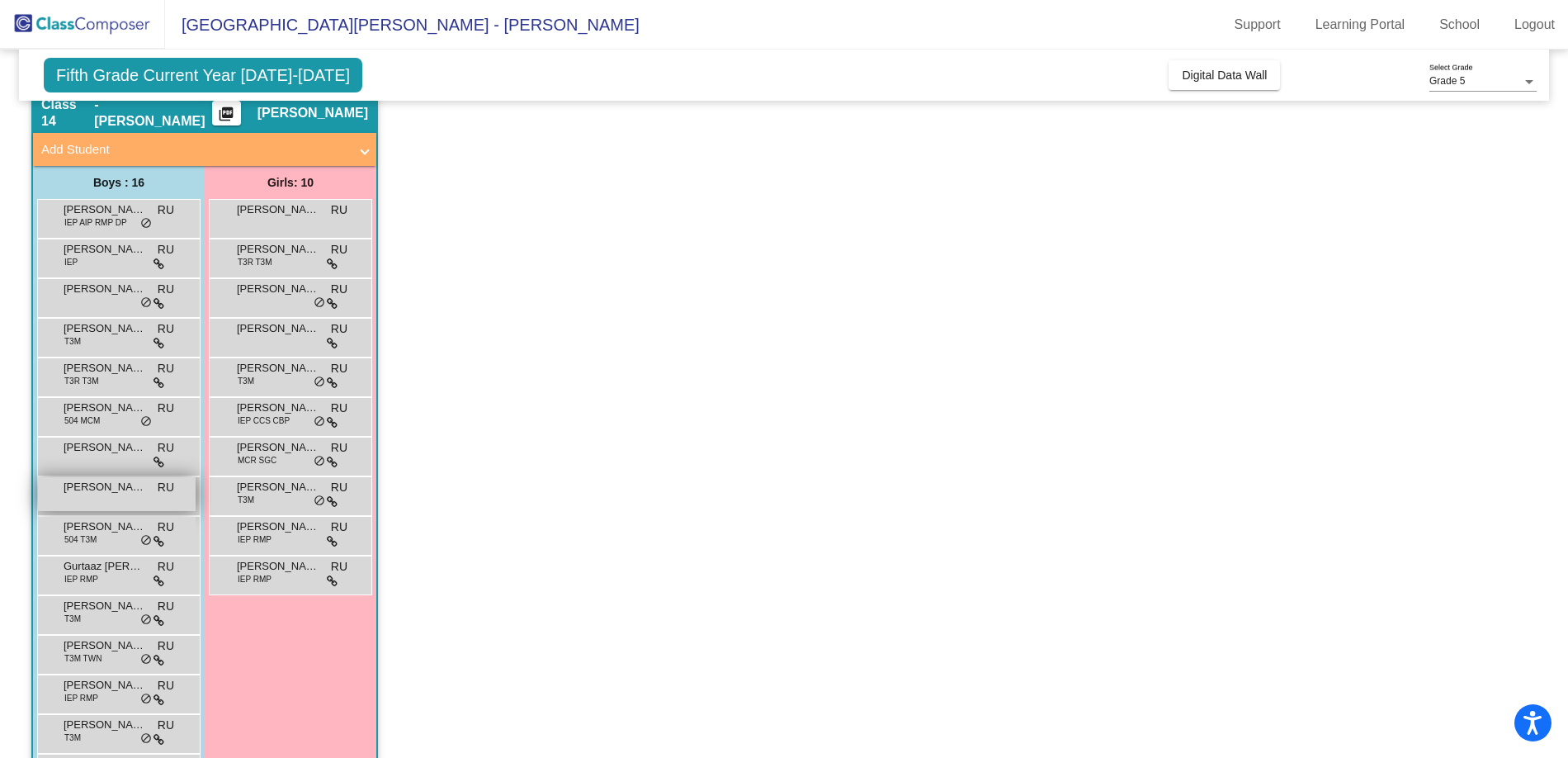
scroll to position [778, 0]
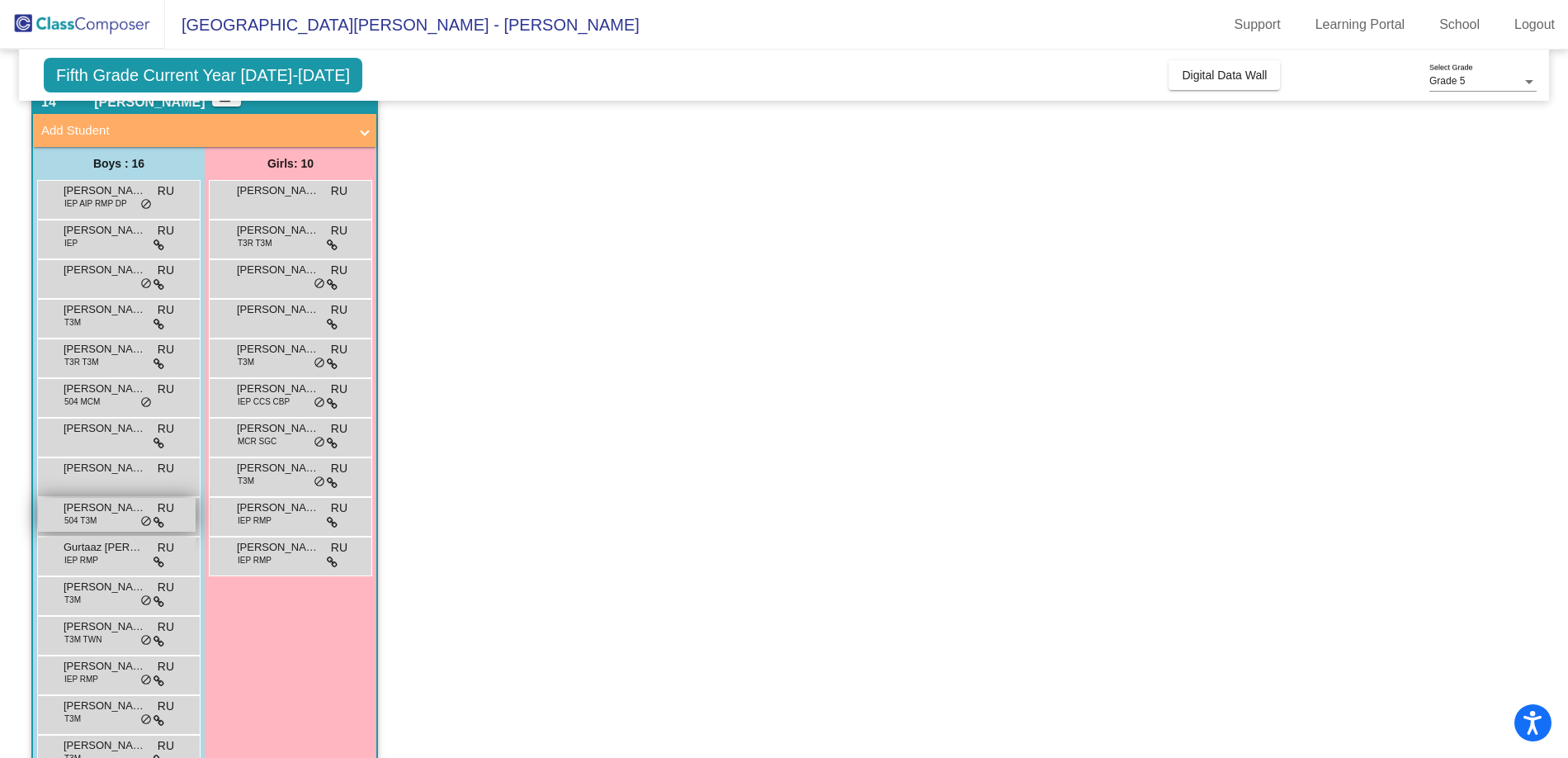
click at [101, 518] on div "[PERSON_NAME] 504 T3M RU lock do_not_disturb_alt" at bounding box center [117, 515] width 158 height 34
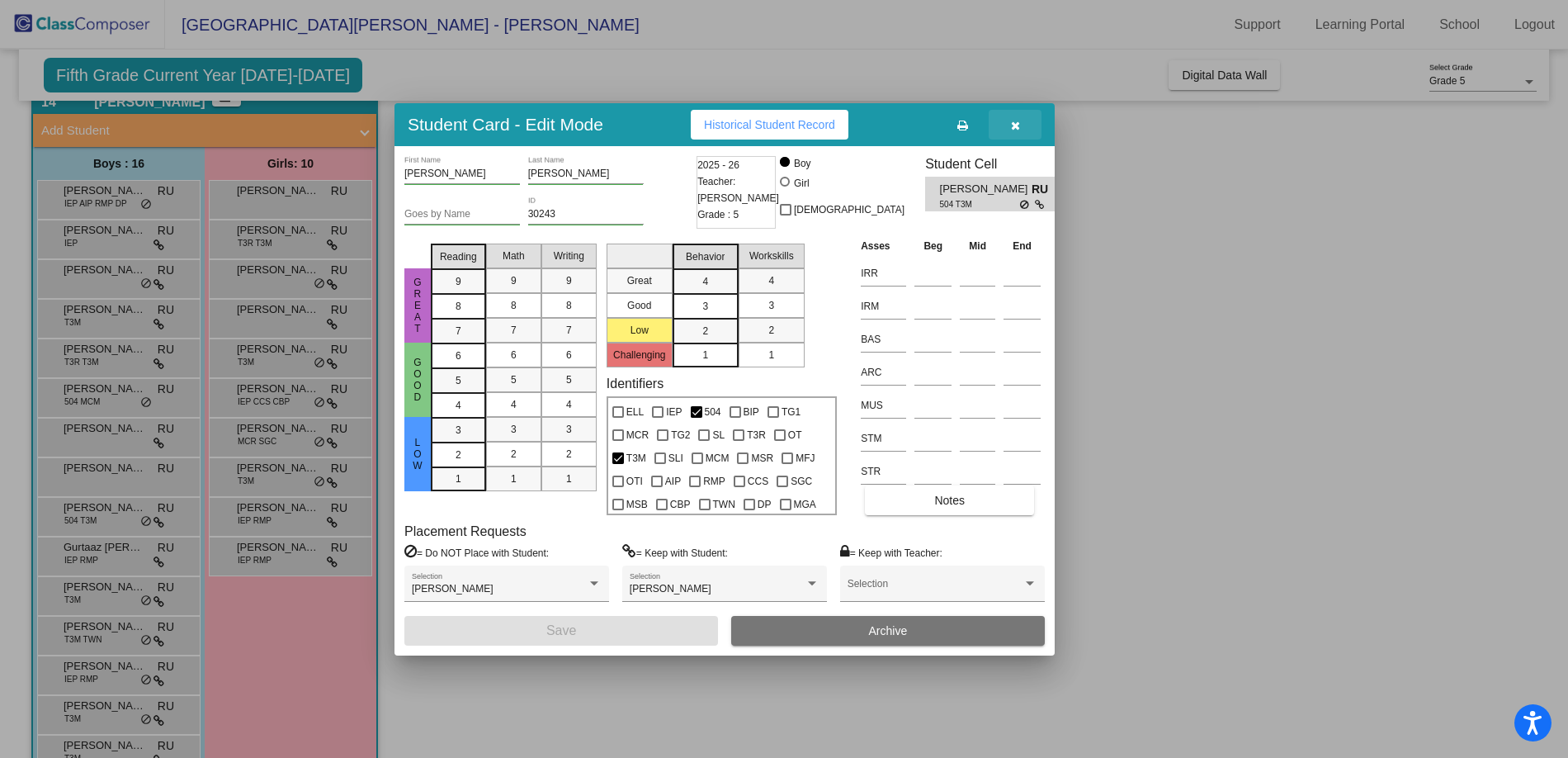
click at [1016, 114] on button "button" at bounding box center [1015, 125] width 53 height 30
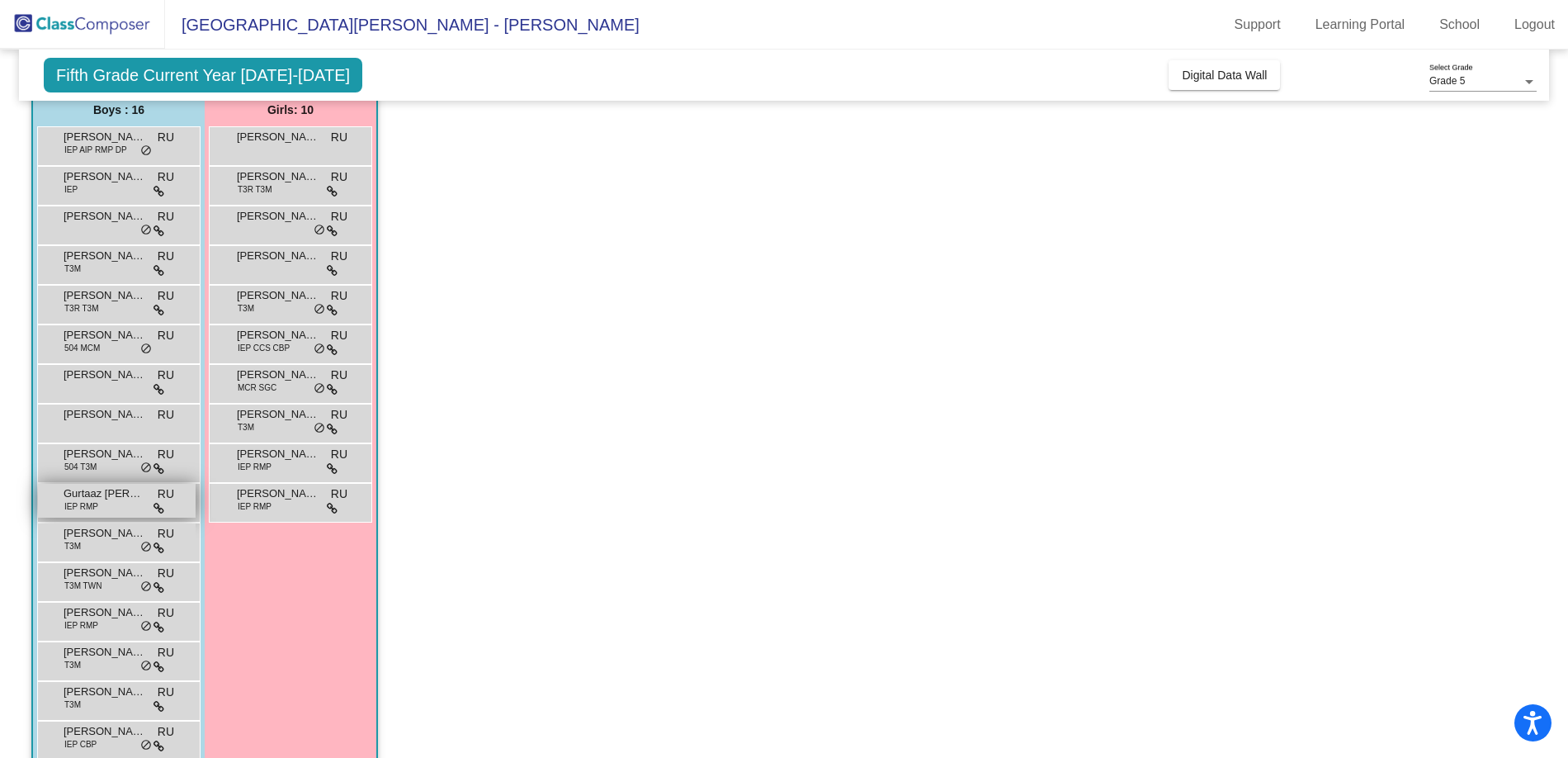
scroll to position [861, 0]
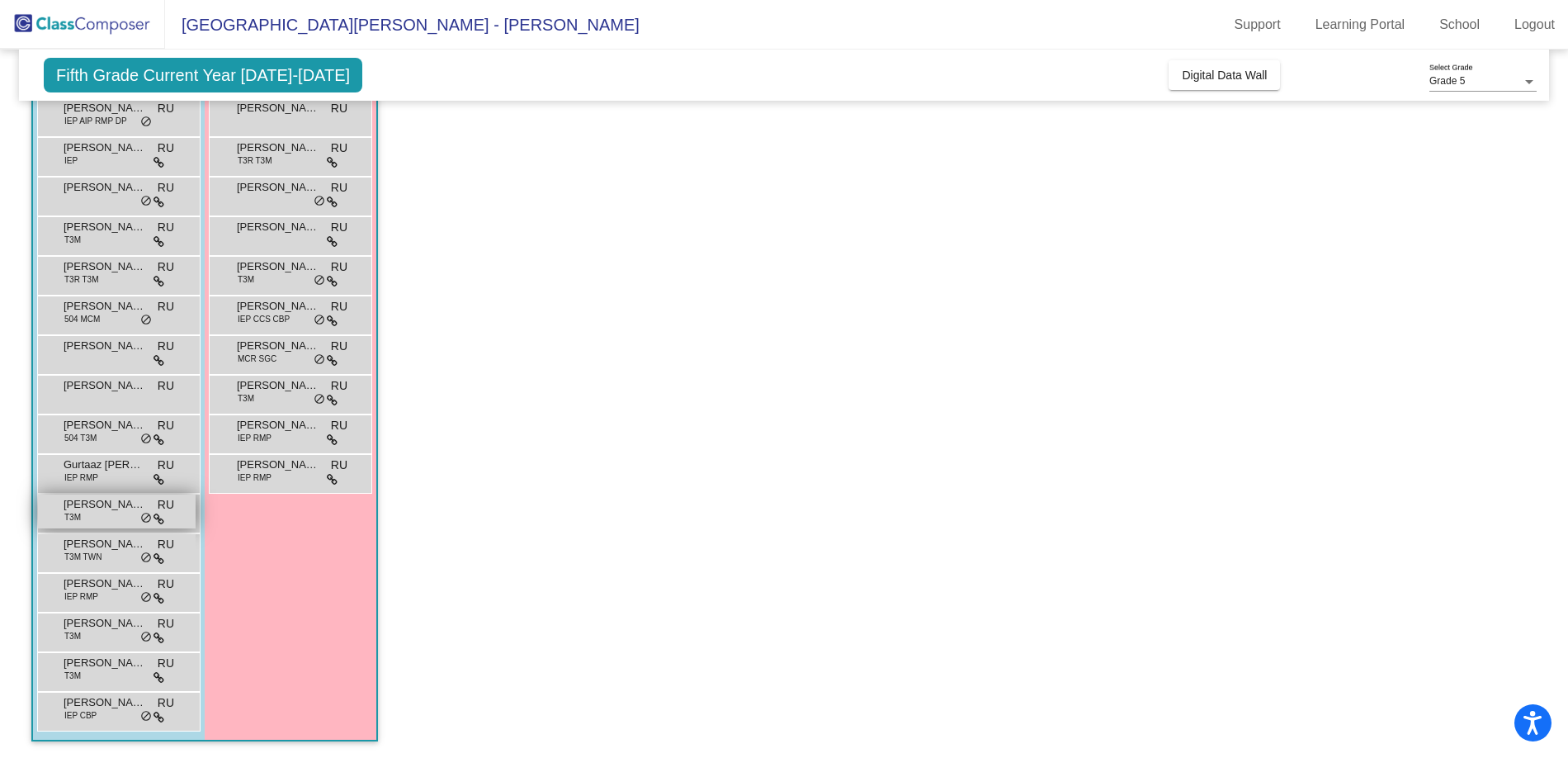
click at [119, 514] on div "[PERSON_NAME] T3M RU lock do_not_disturb_alt" at bounding box center [117, 511] width 158 height 34
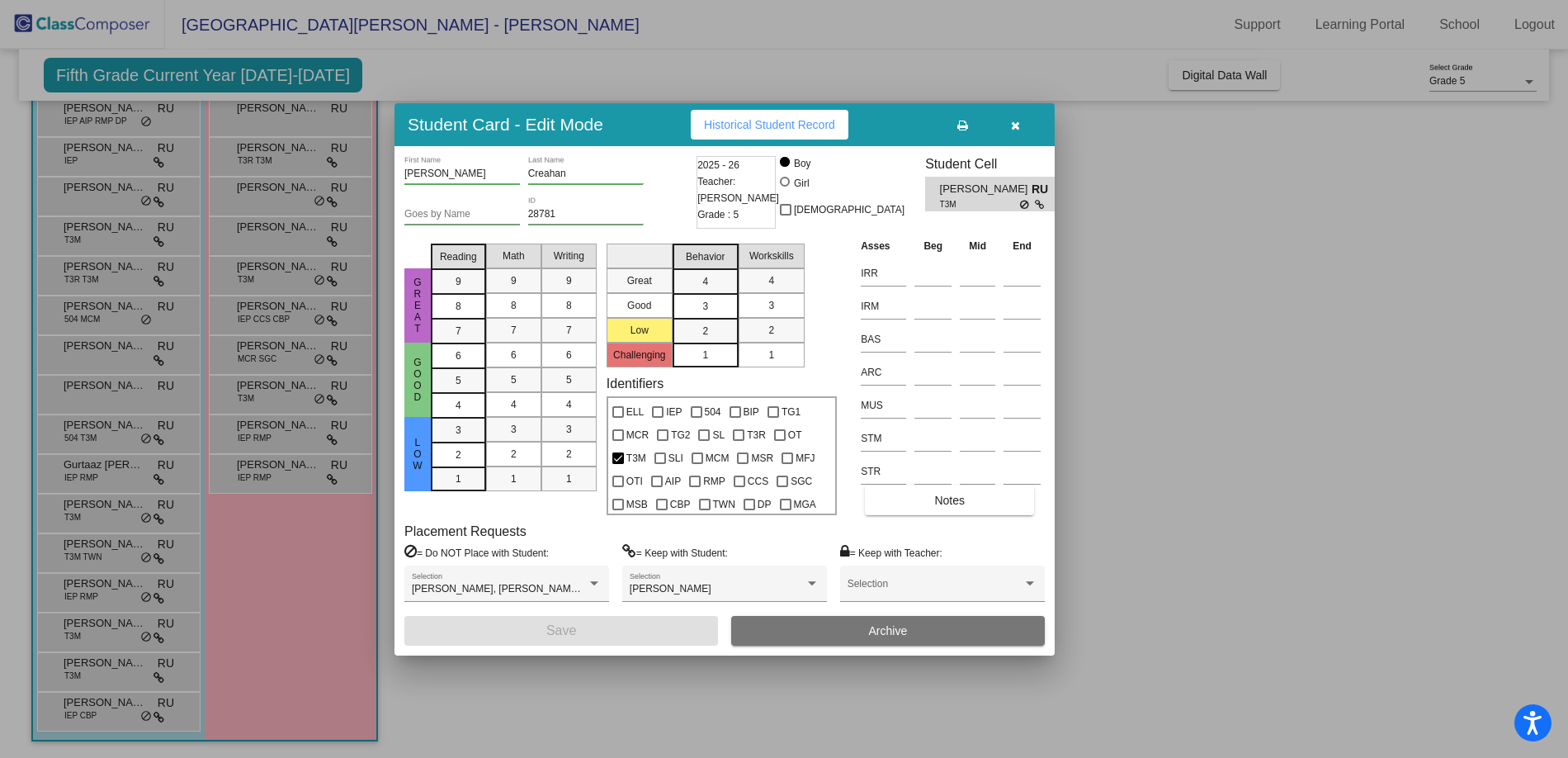
click at [1017, 117] on button "button" at bounding box center [1015, 125] width 53 height 30
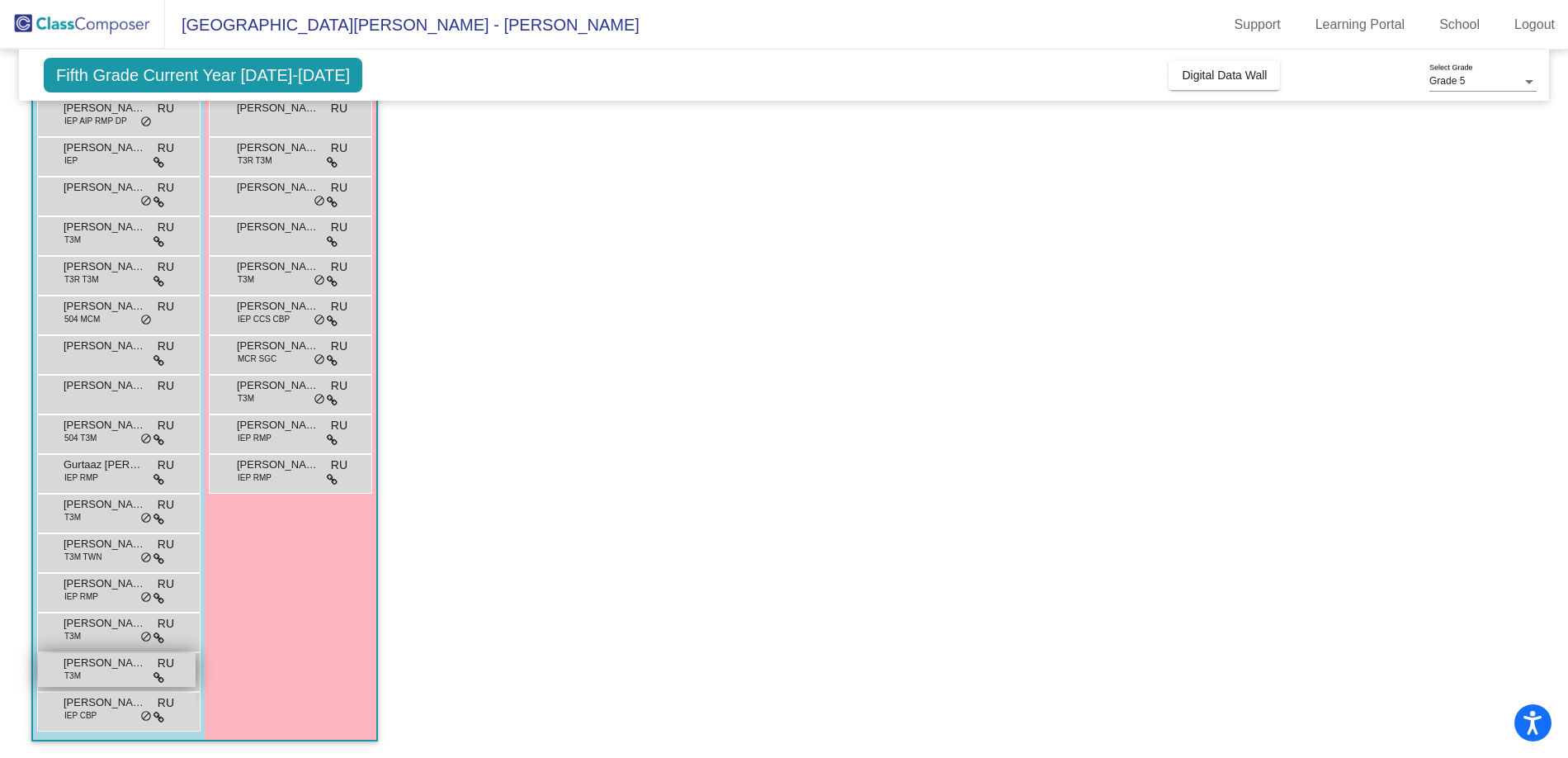
click at [95, 669] on span "[PERSON_NAME]" at bounding box center [104, 662] width 82 height 16
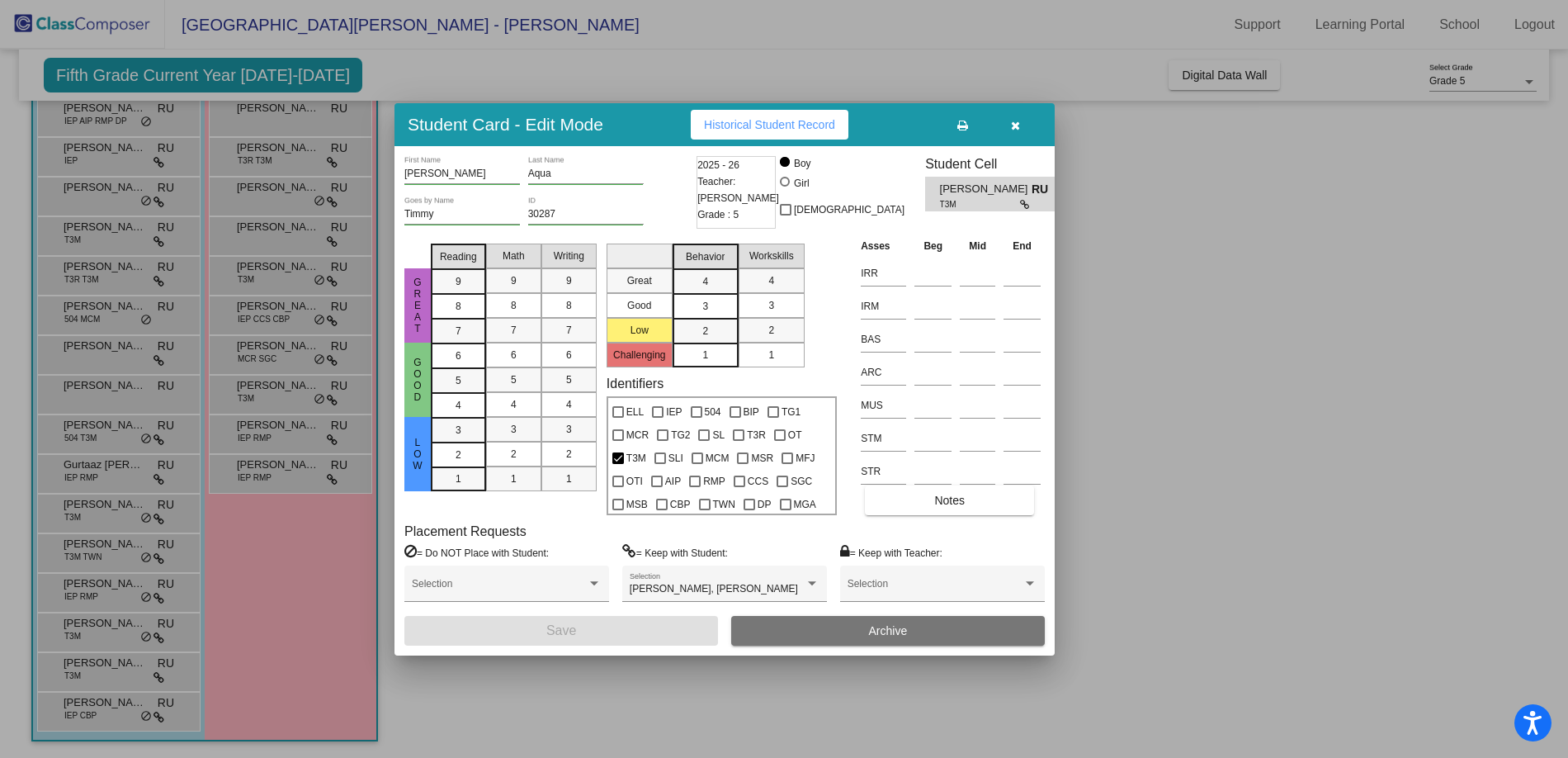
click at [1013, 117] on button "button" at bounding box center [1015, 125] width 53 height 30
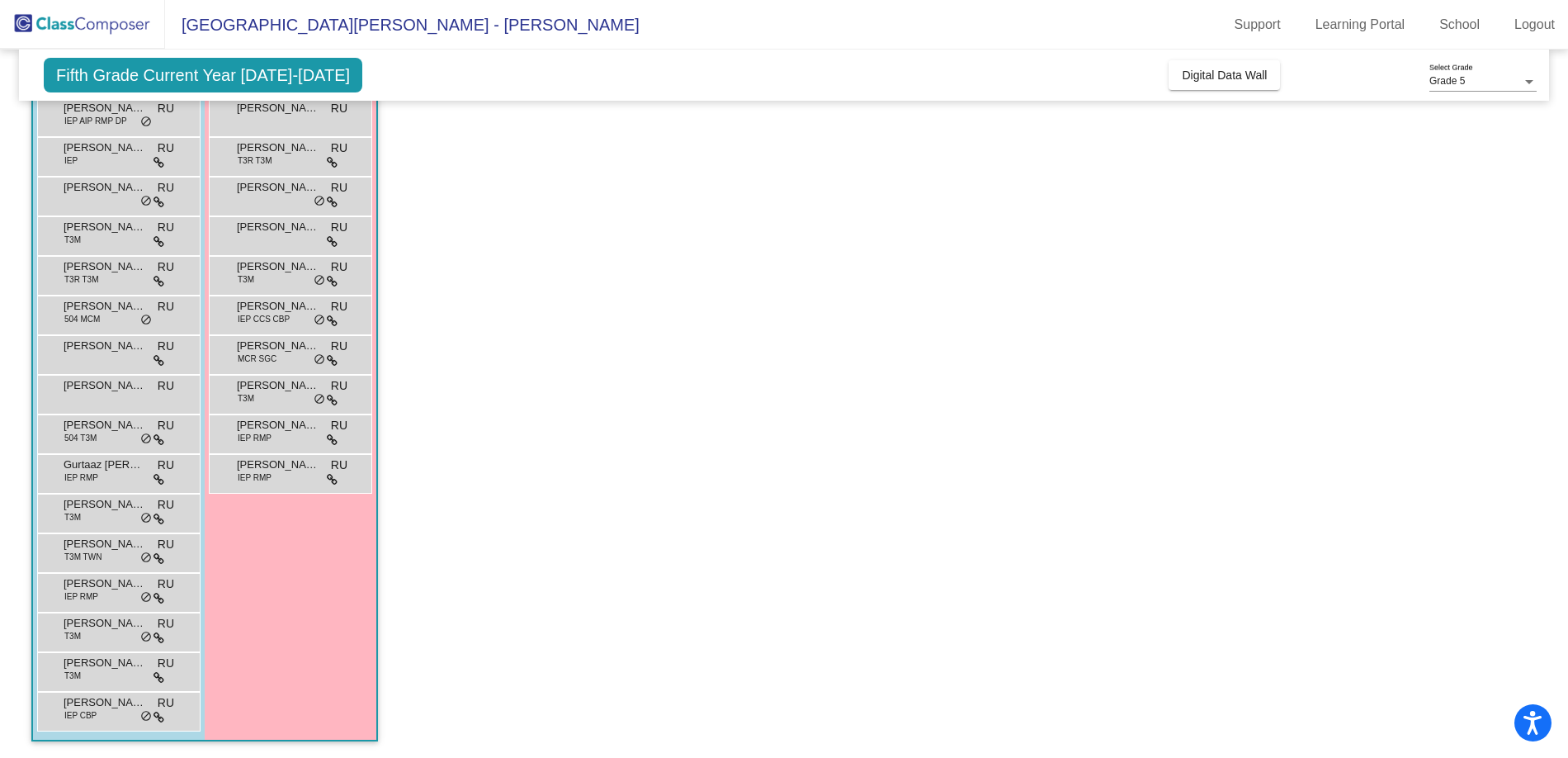
click at [965, 488] on app-classroom "Class 14 - [PERSON_NAME] picture_as_pdf [PERSON_NAME] Add Student First Name La…" at bounding box center [784, 374] width 1505 height 768
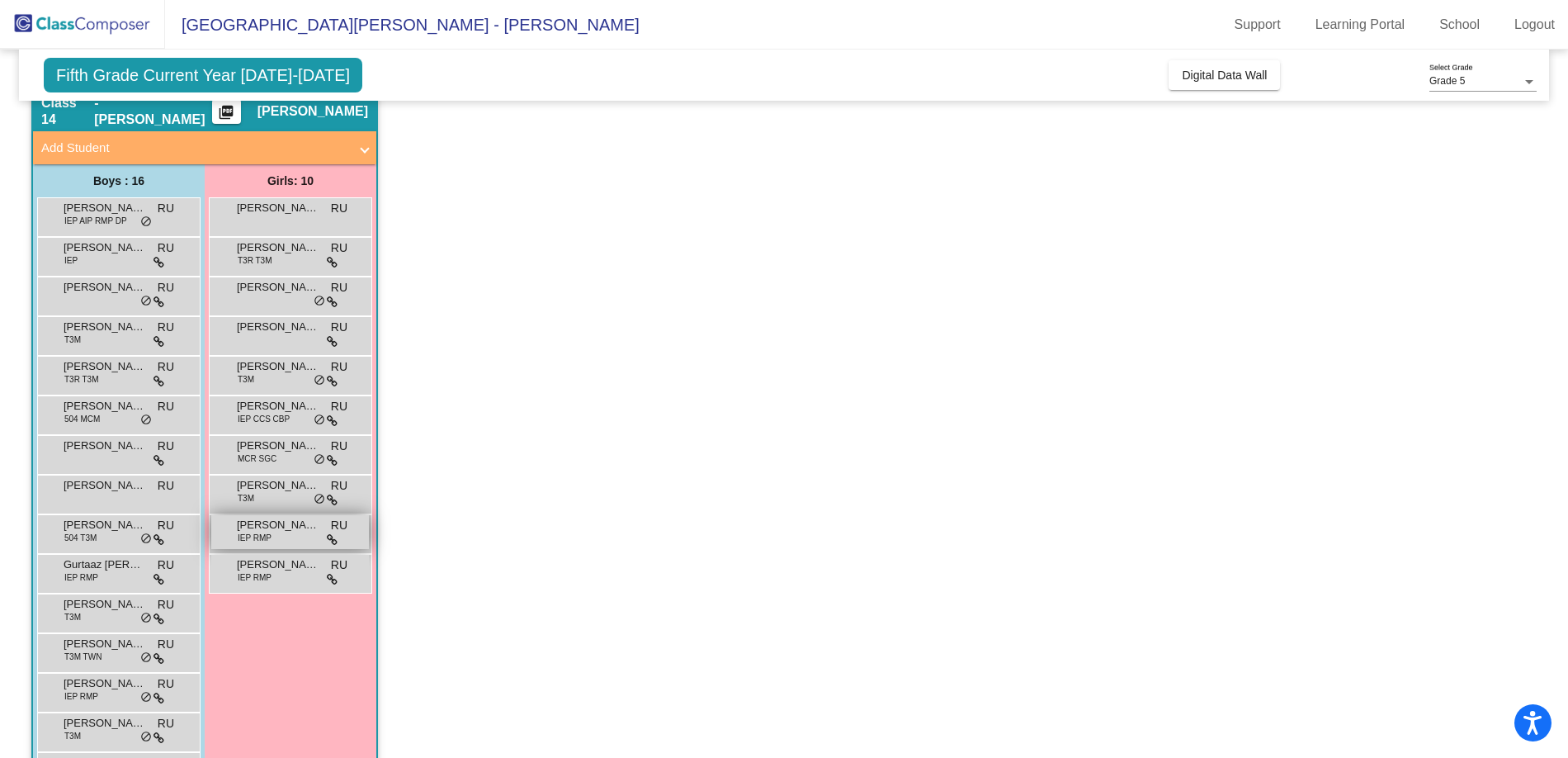
scroll to position [778, 0]
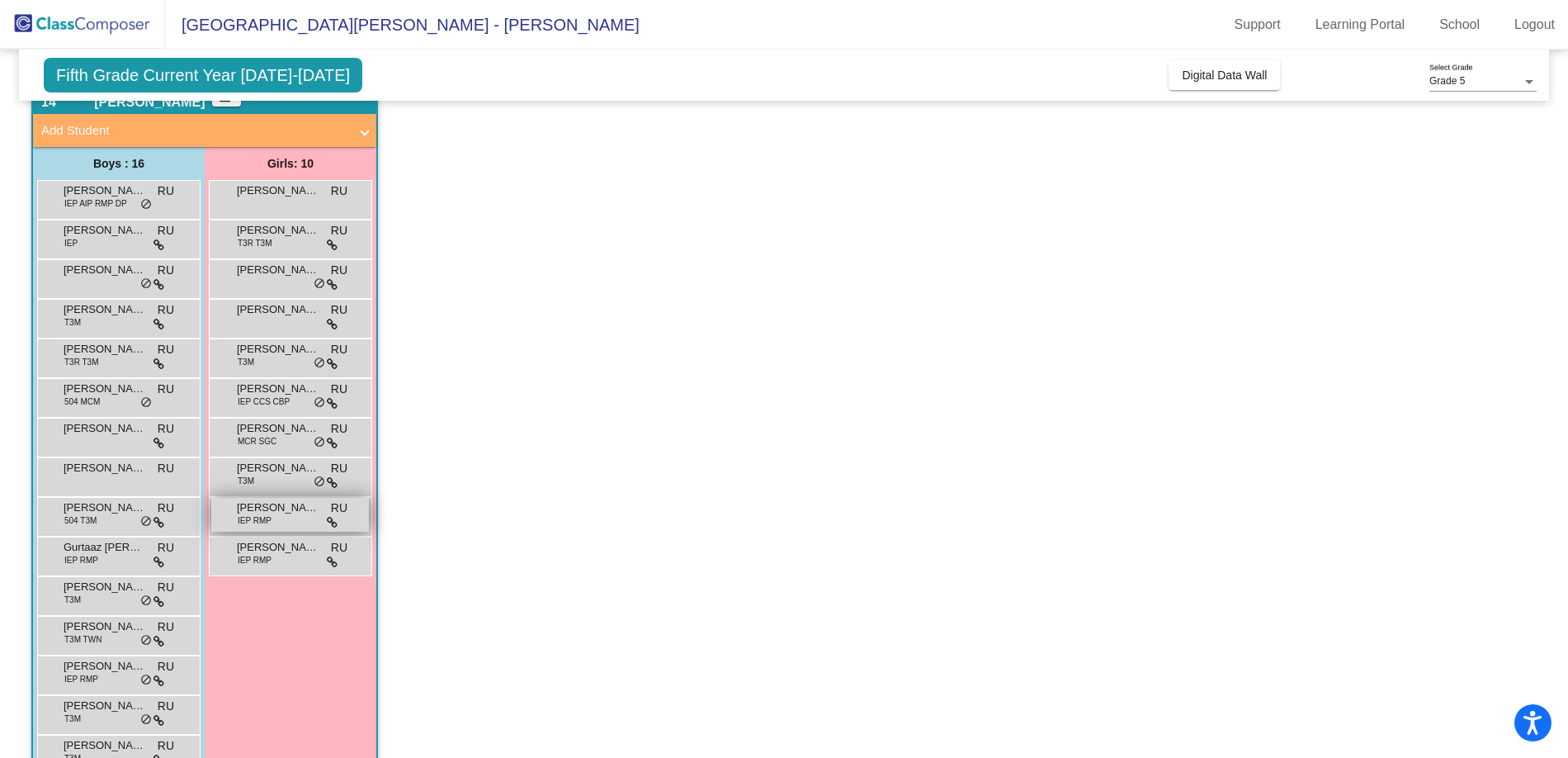
click at [264, 520] on span "IEP RMP" at bounding box center [254, 521] width 34 height 13
